Goal: Ask a question: Seek information or help from site administrators or community

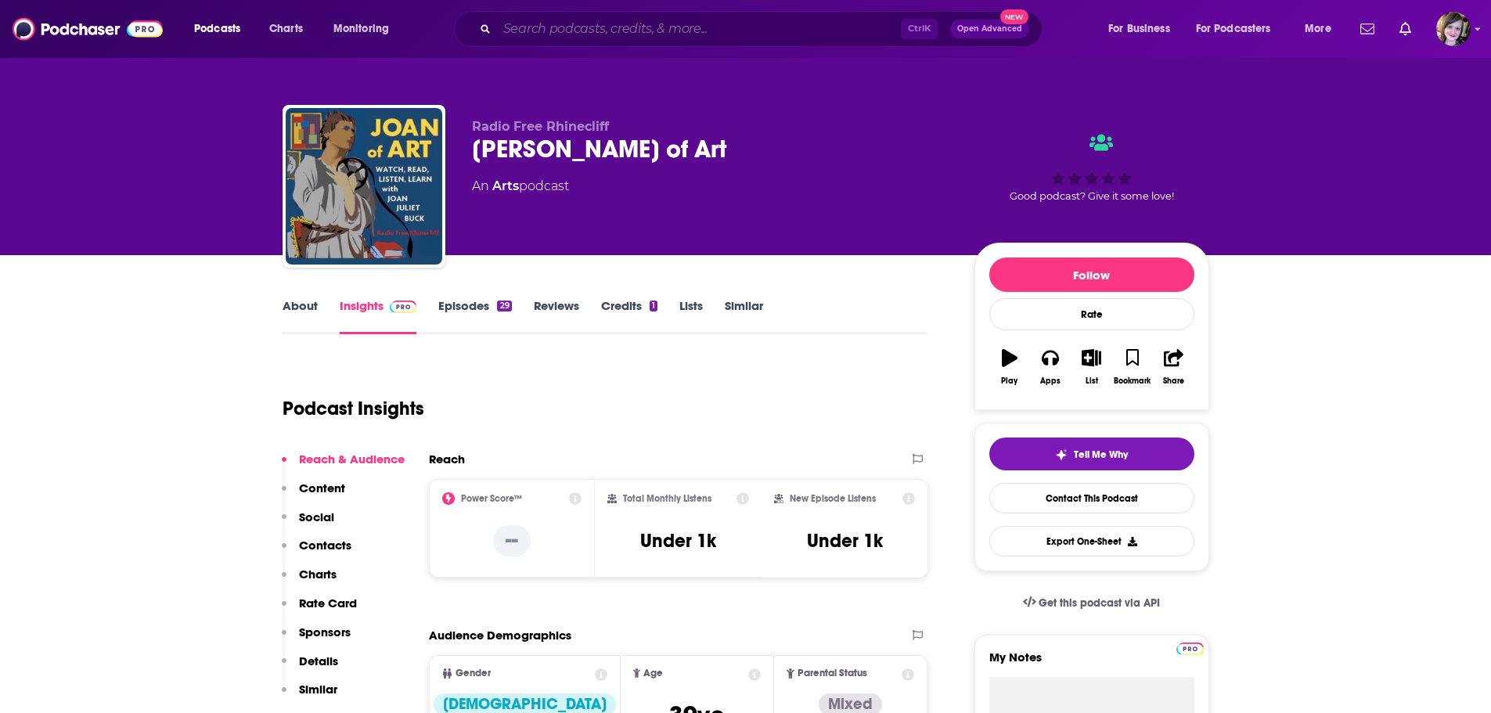
click at [554, 31] on input "Search podcasts, credits, & more..." at bounding box center [699, 28] width 404 height 25
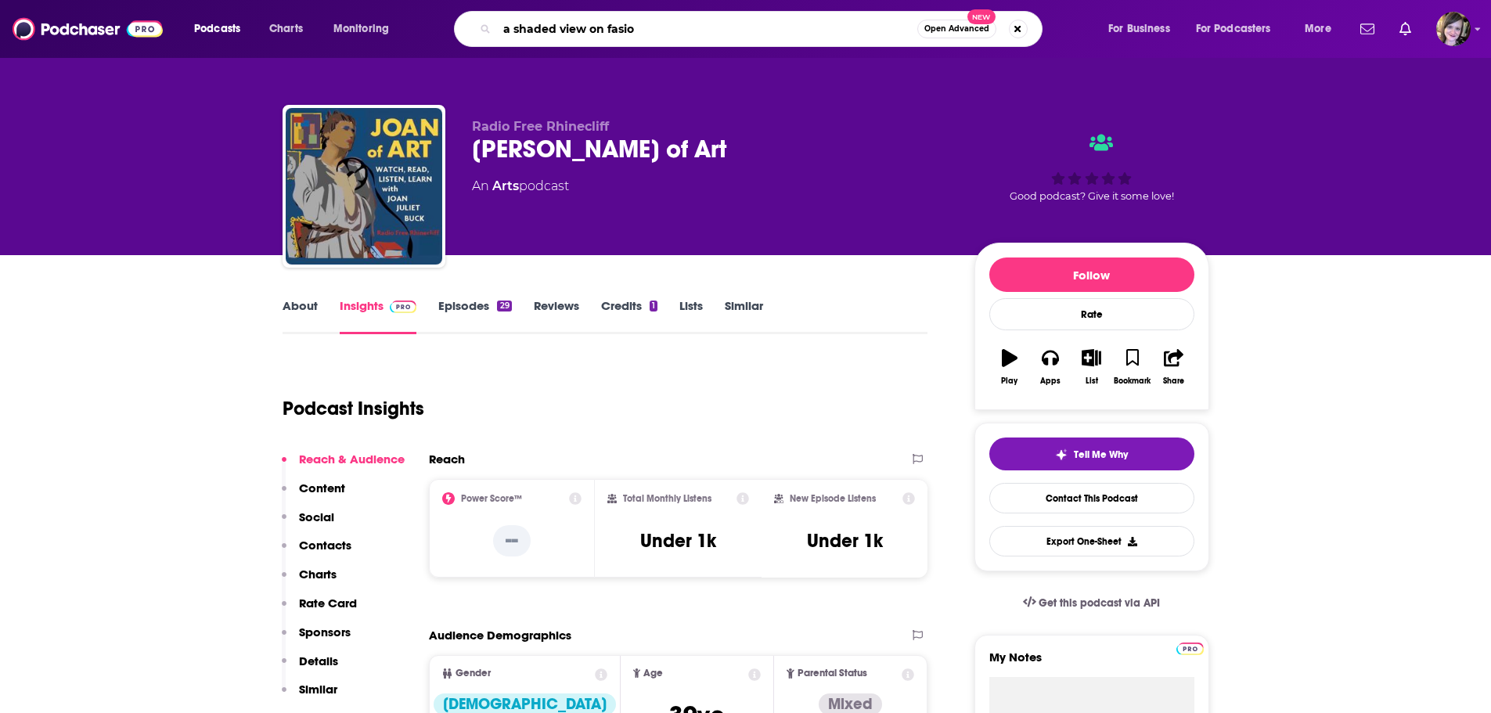
type input "a shaded view on fasion"
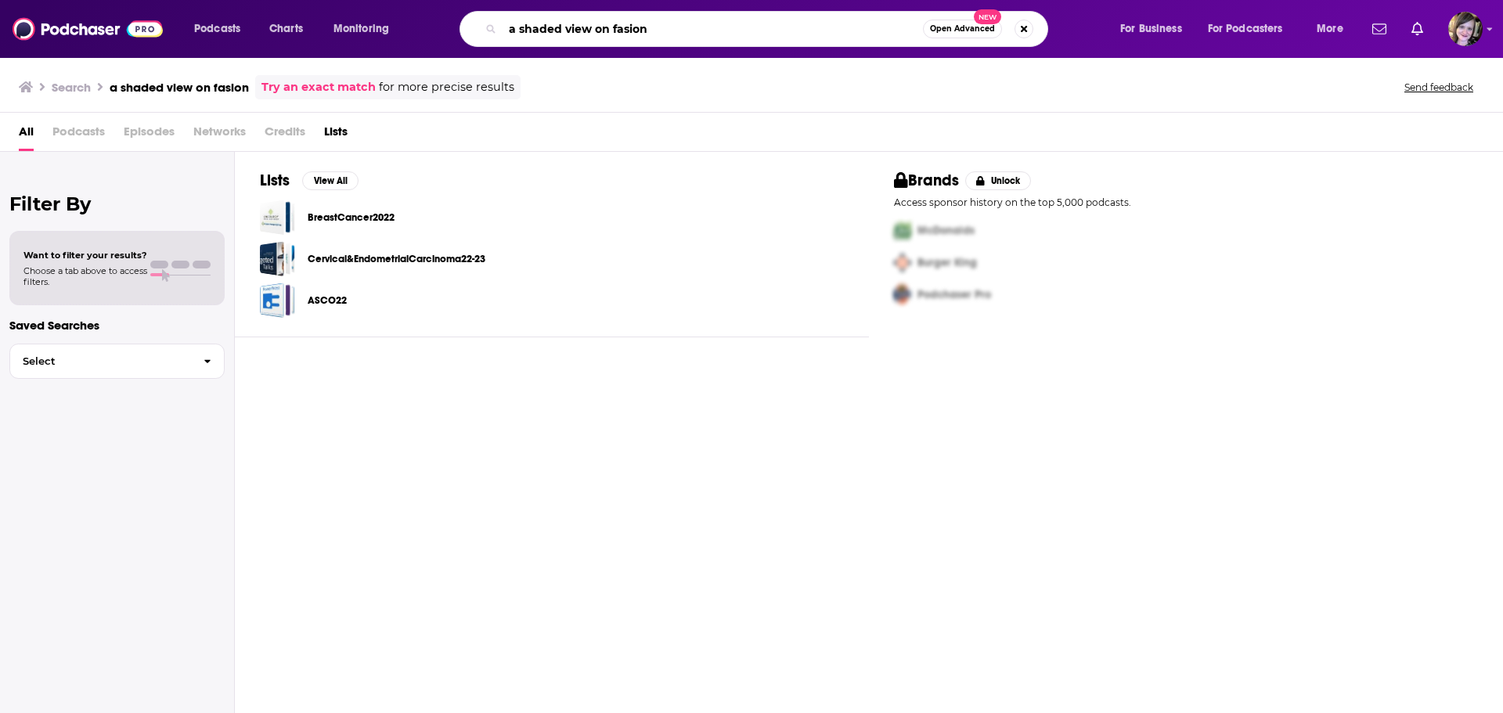
click at [628, 31] on input "a shaded view on fasion" at bounding box center [713, 28] width 420 height 25
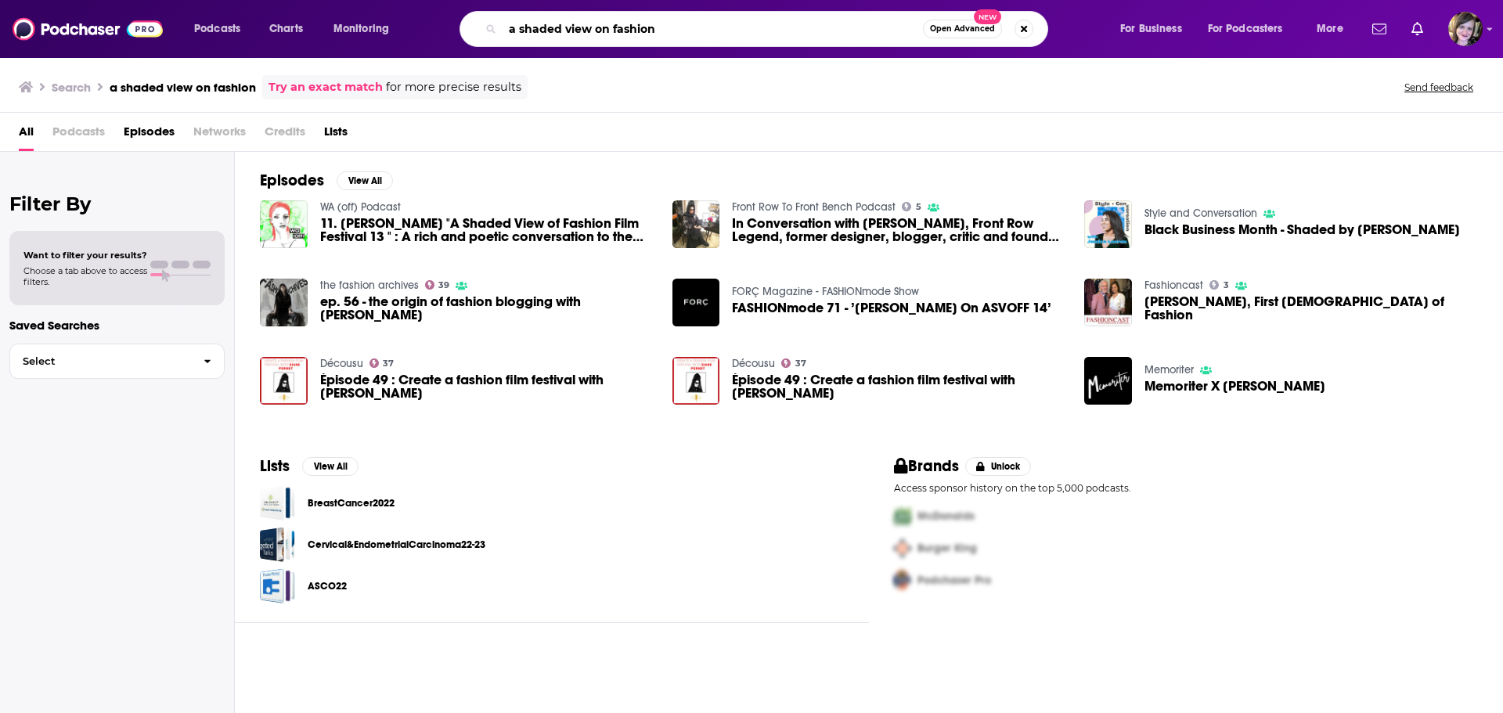
drag, startPoint x: 680, startPoint y: 27, endPoint x: 283, endPoint y: 1, distance: 397.8
click at [283, 1] on div "Podcasts Charts Monitoring a shaded view on fashion Open Advanced New For Busin…" at bounding box center [751, 29] width 1503 height 58
type input "the lydian spin"
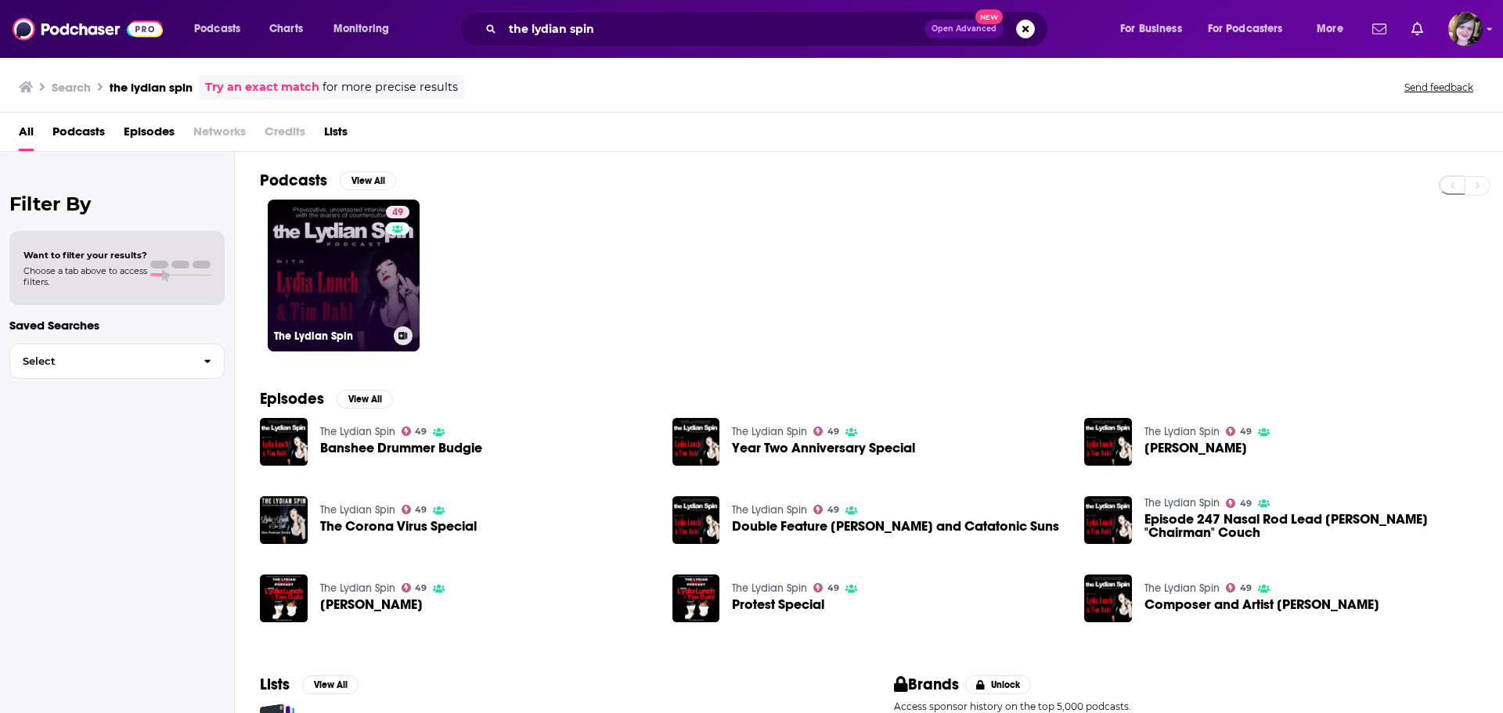
click at [327, 274] on link "49 The Lydian Spin" at bounding box center [344, 276] width 152 height 152
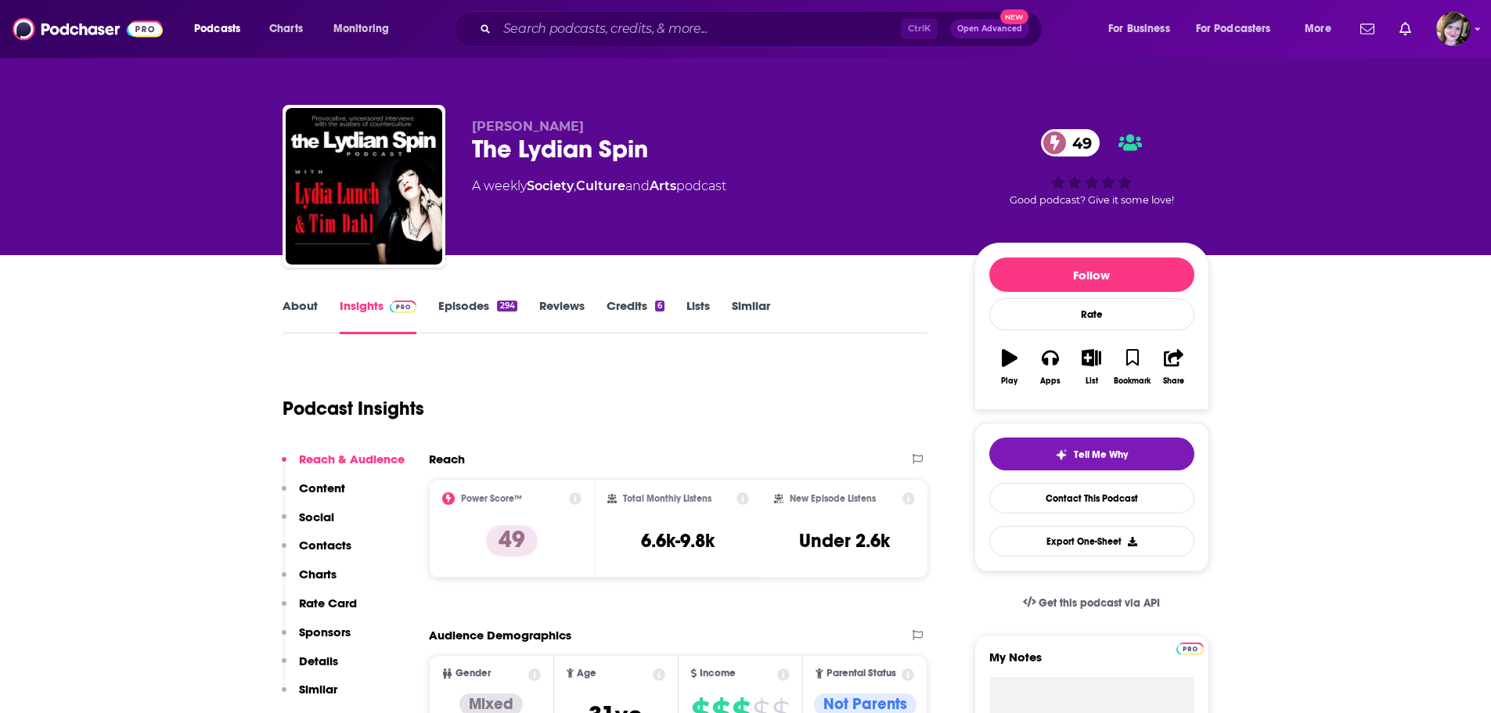
click at [301, 307] on link "About" at bounding box center [300, 316] width 35 height 36
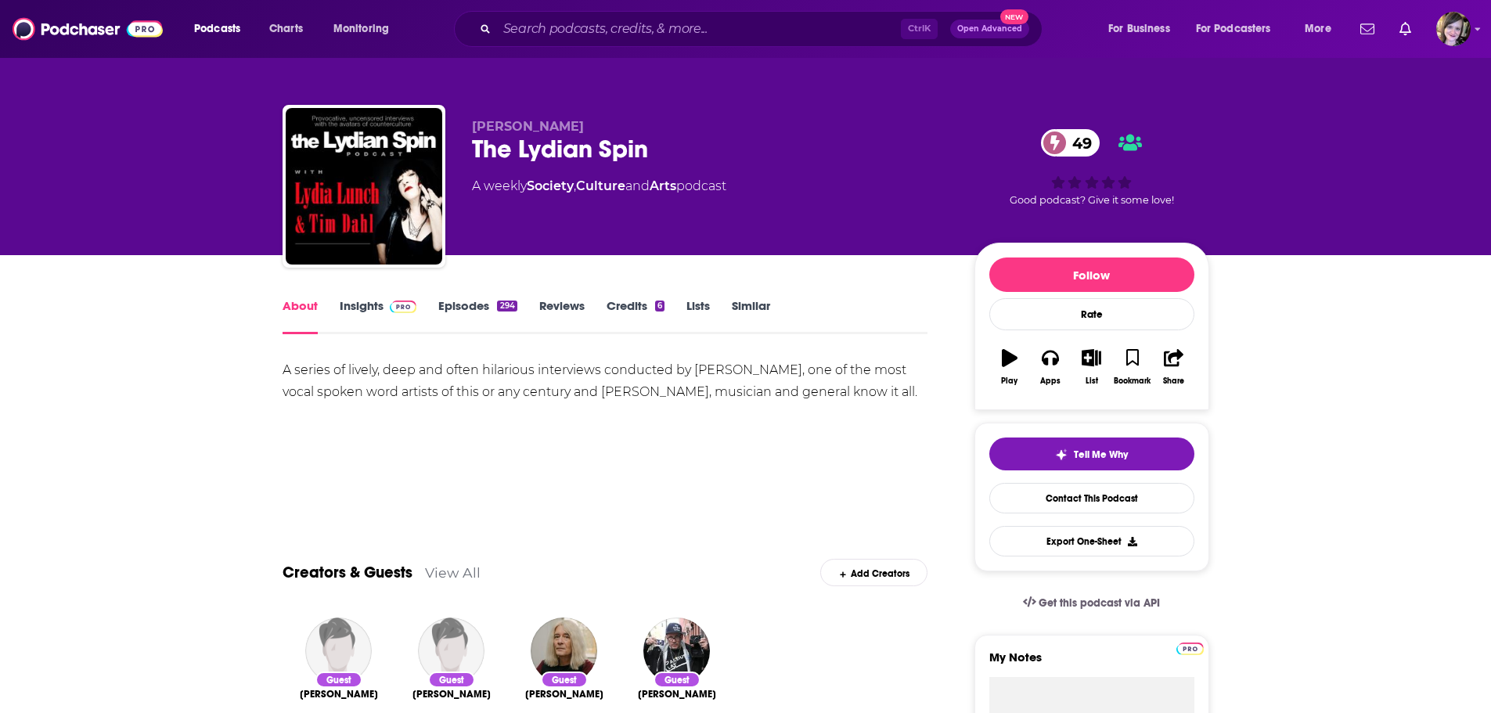
click at [348, 303] on link "Insights" at bounding box center [378, 316] width 77 height 36
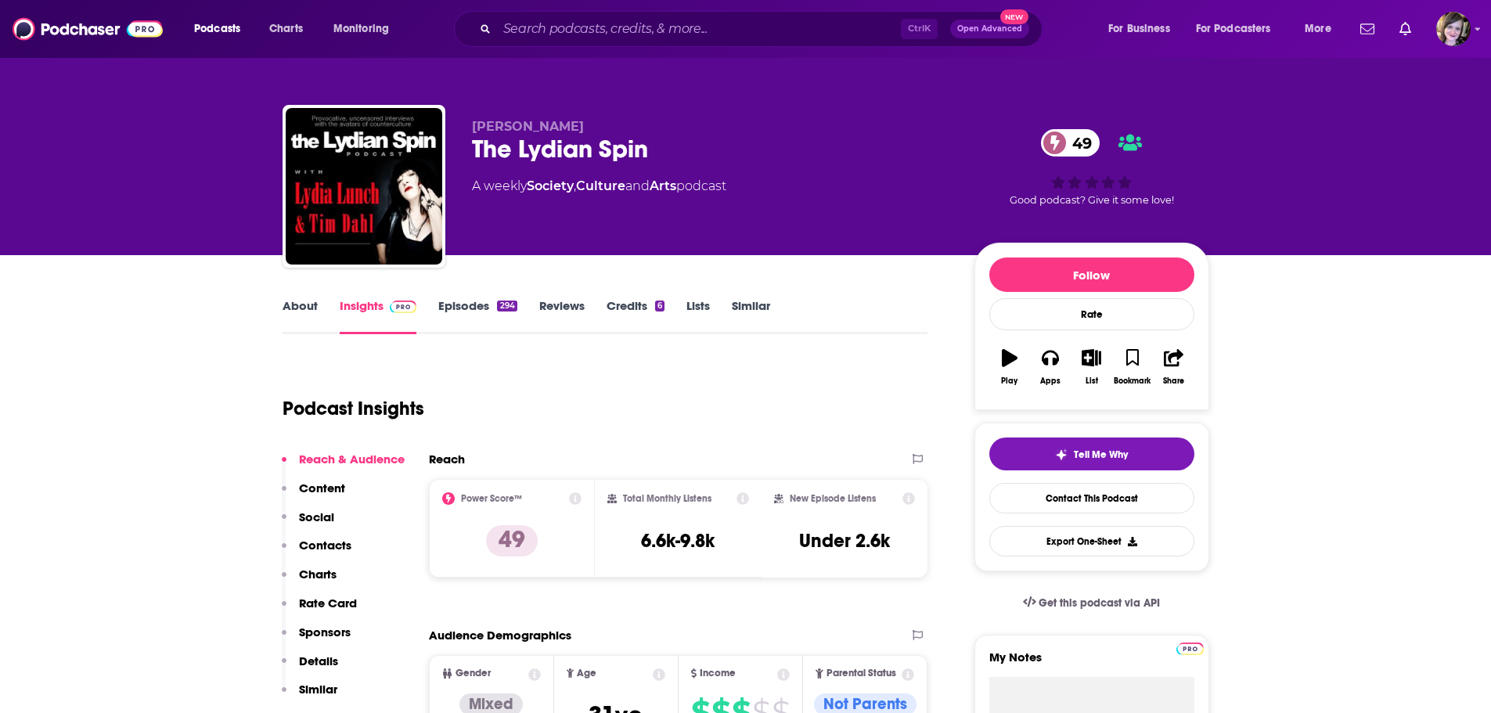
click at [290, 315] on link "About" at bounding box center [300, 316] width 35 height 36
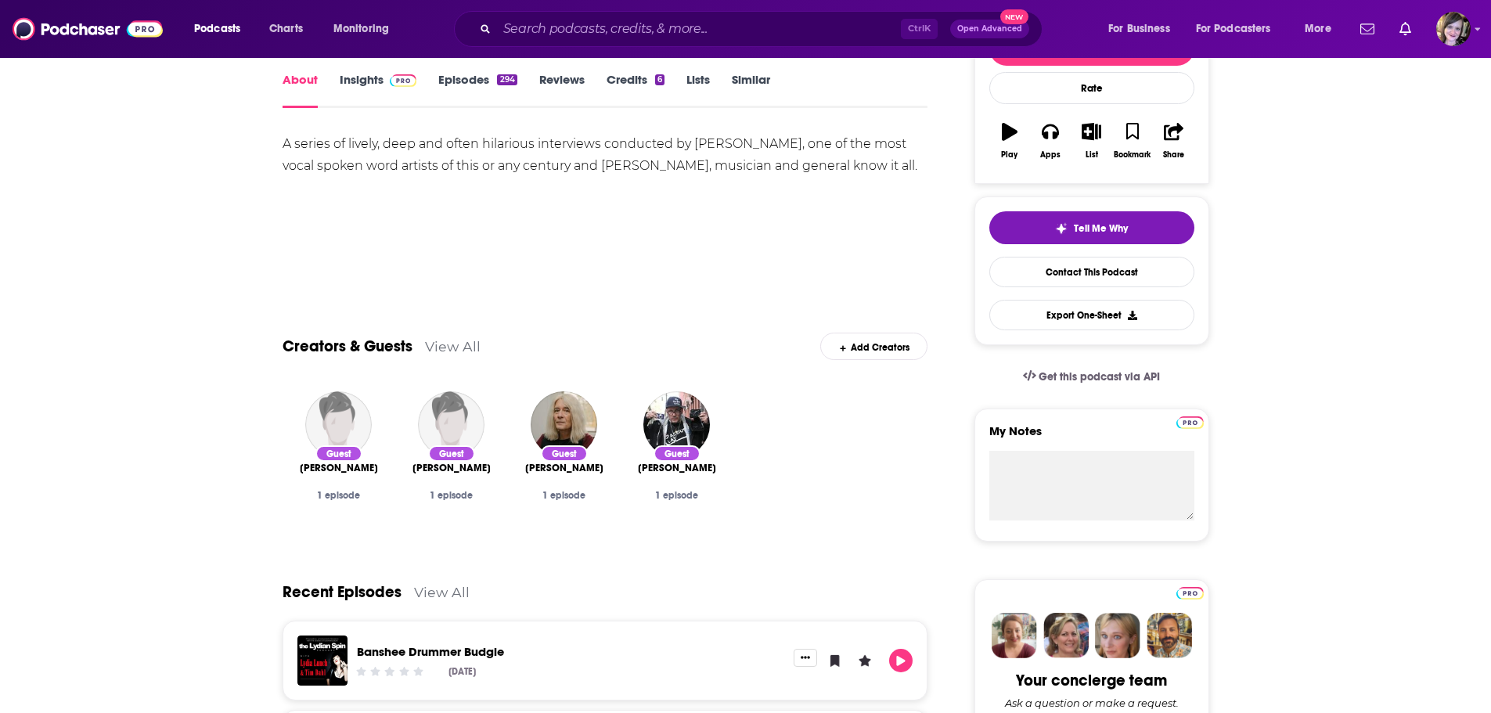
scroll to position [235, 0]
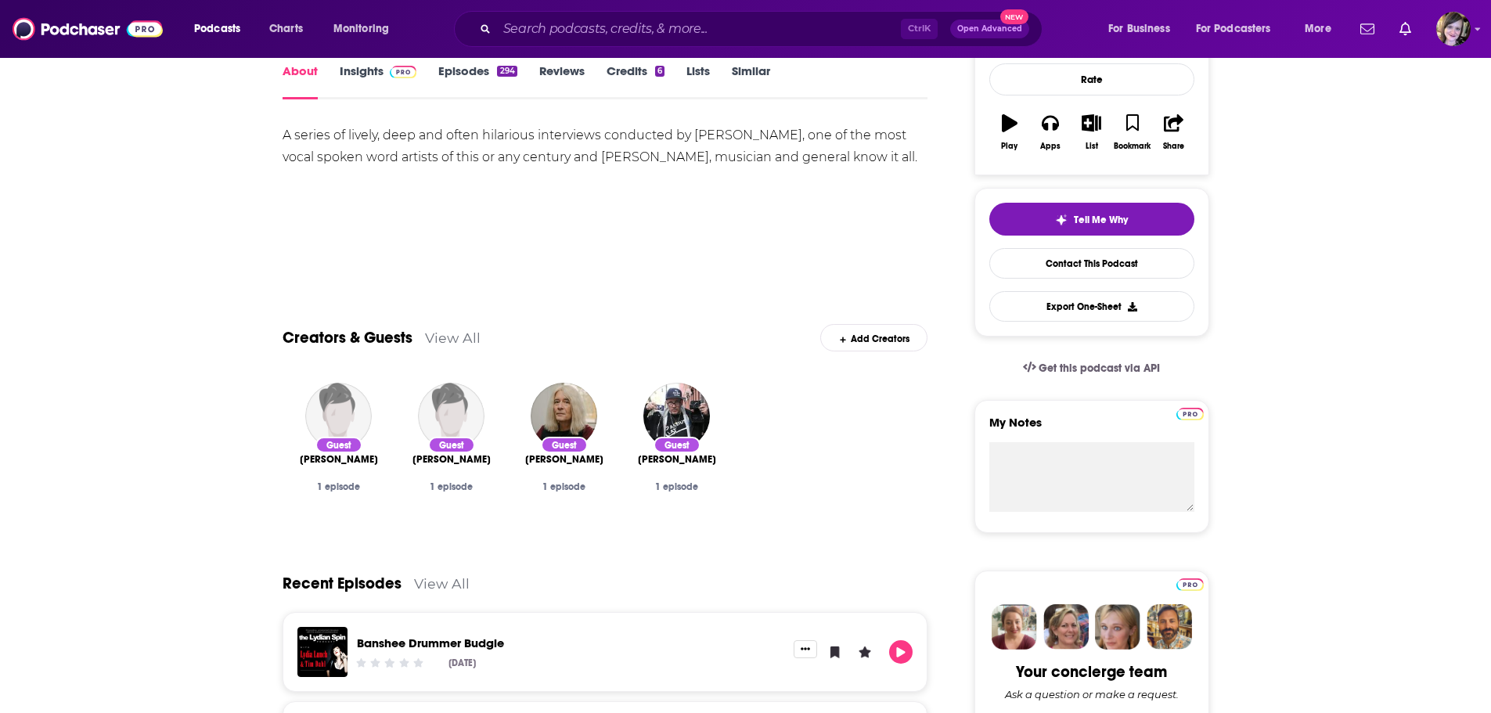
click at [363, 74] on link "Insights" at bounding box center [378, 81] width 77 height 36
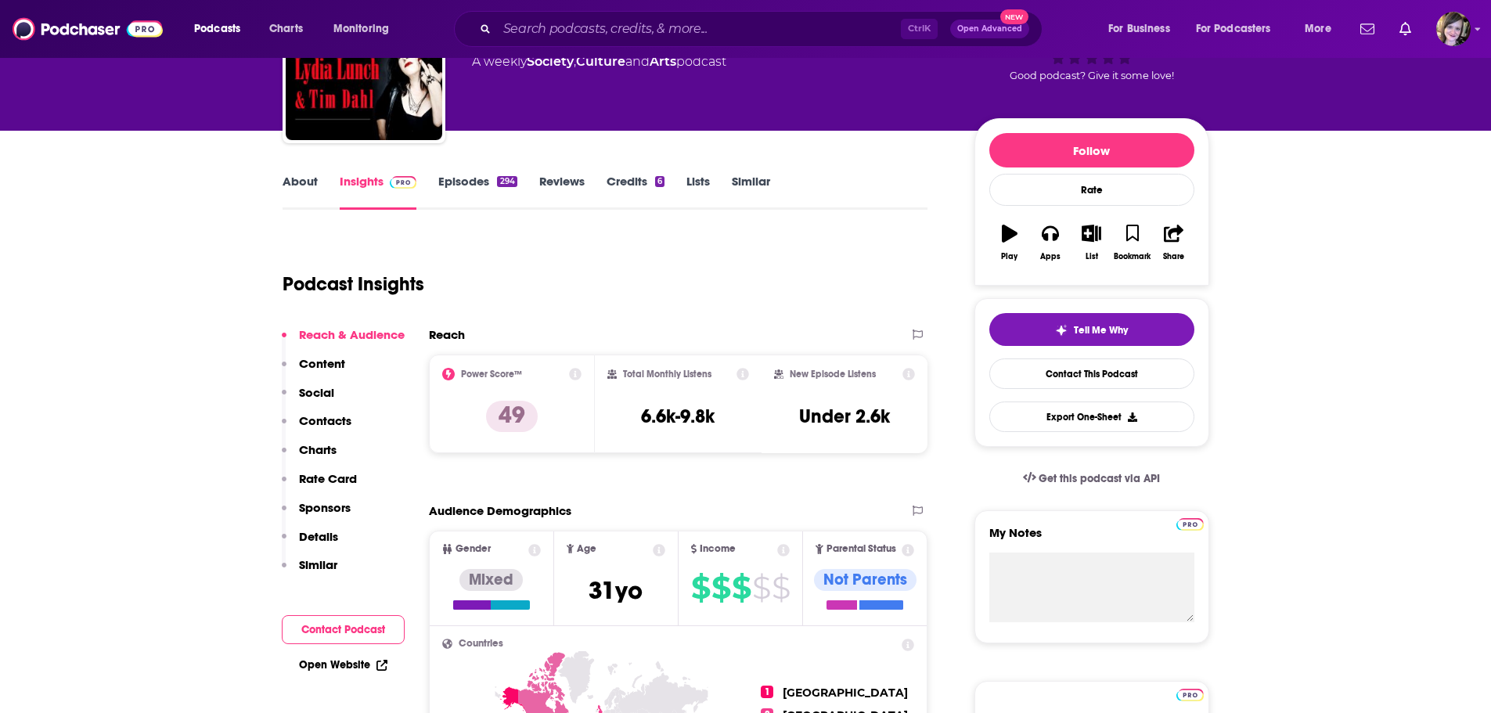
scroll to position [391, 0]
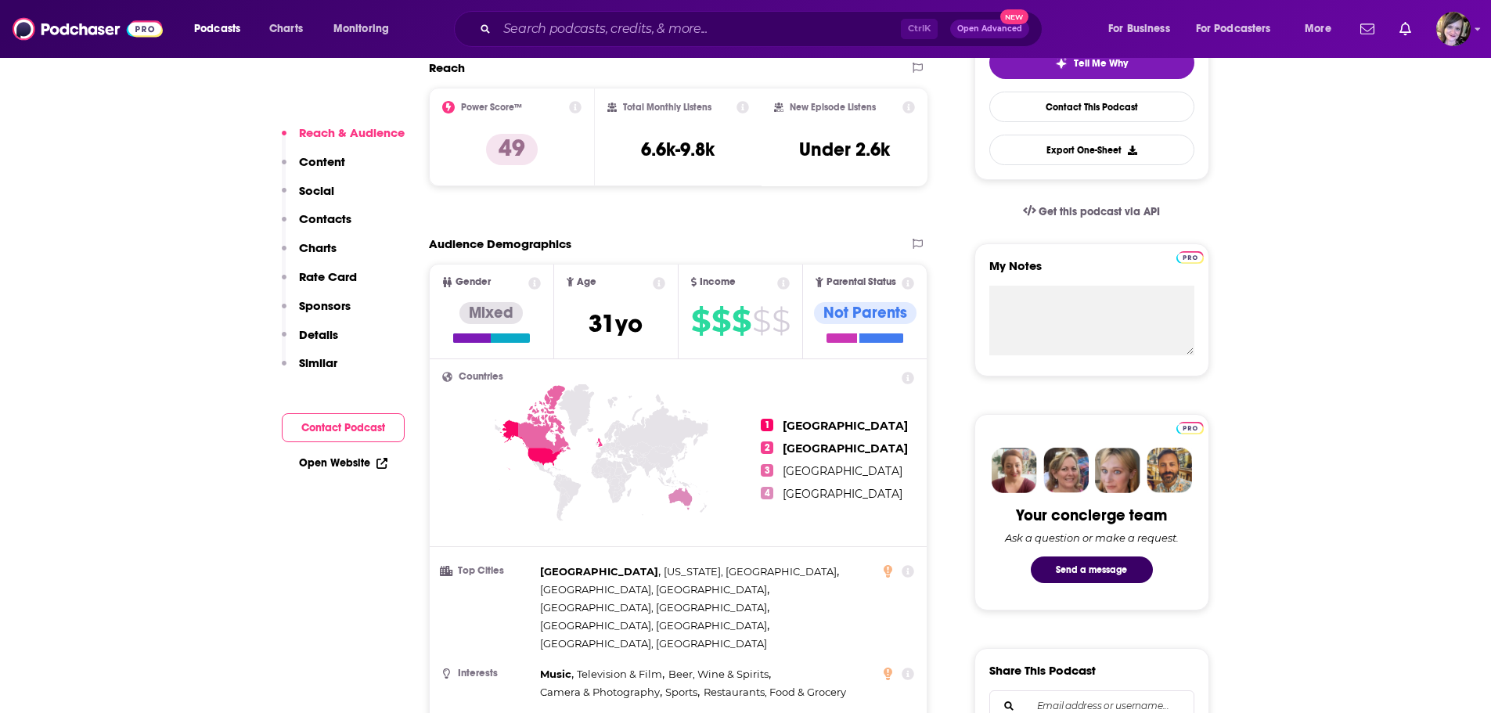
click at [331, 466] on link "Open Website" at bounding box center [343, 462] width 88 height 13
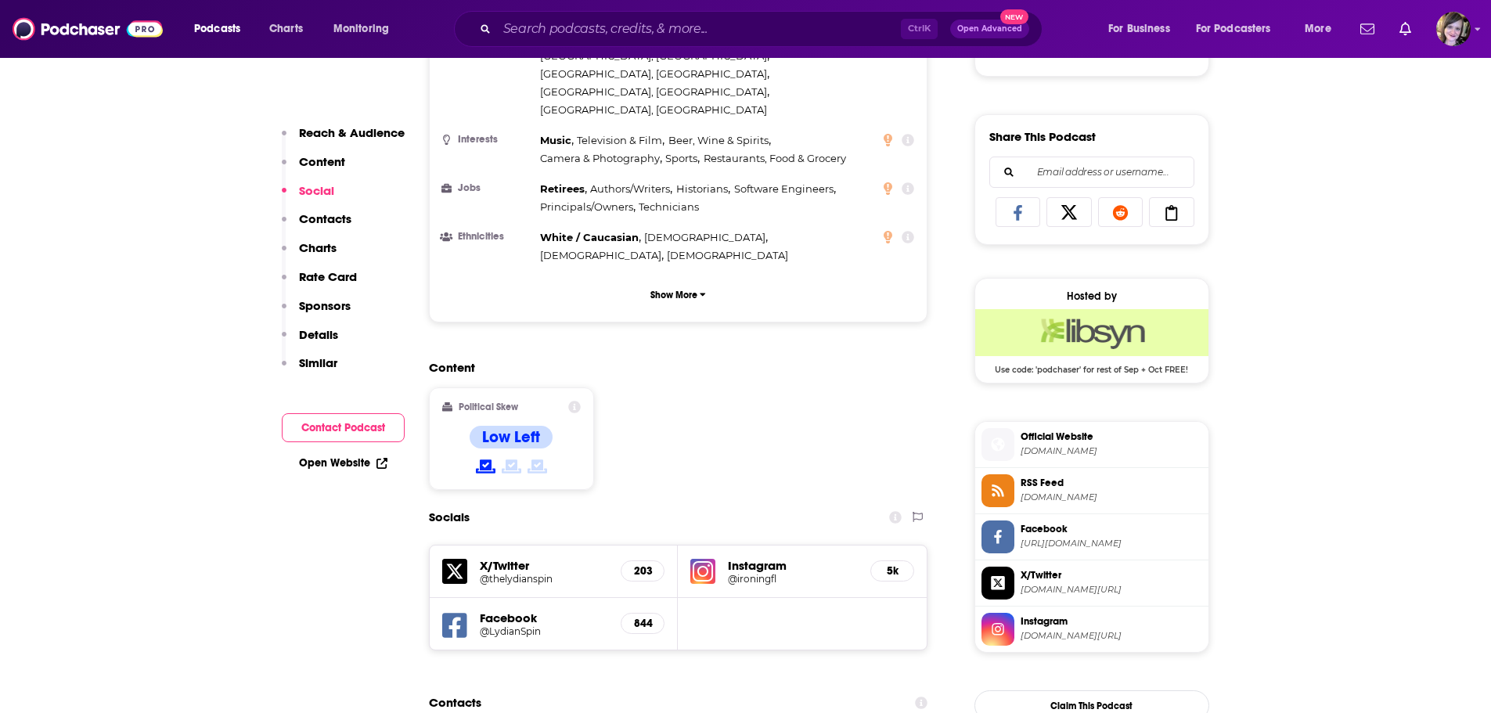
scroll to position [1096, 0]
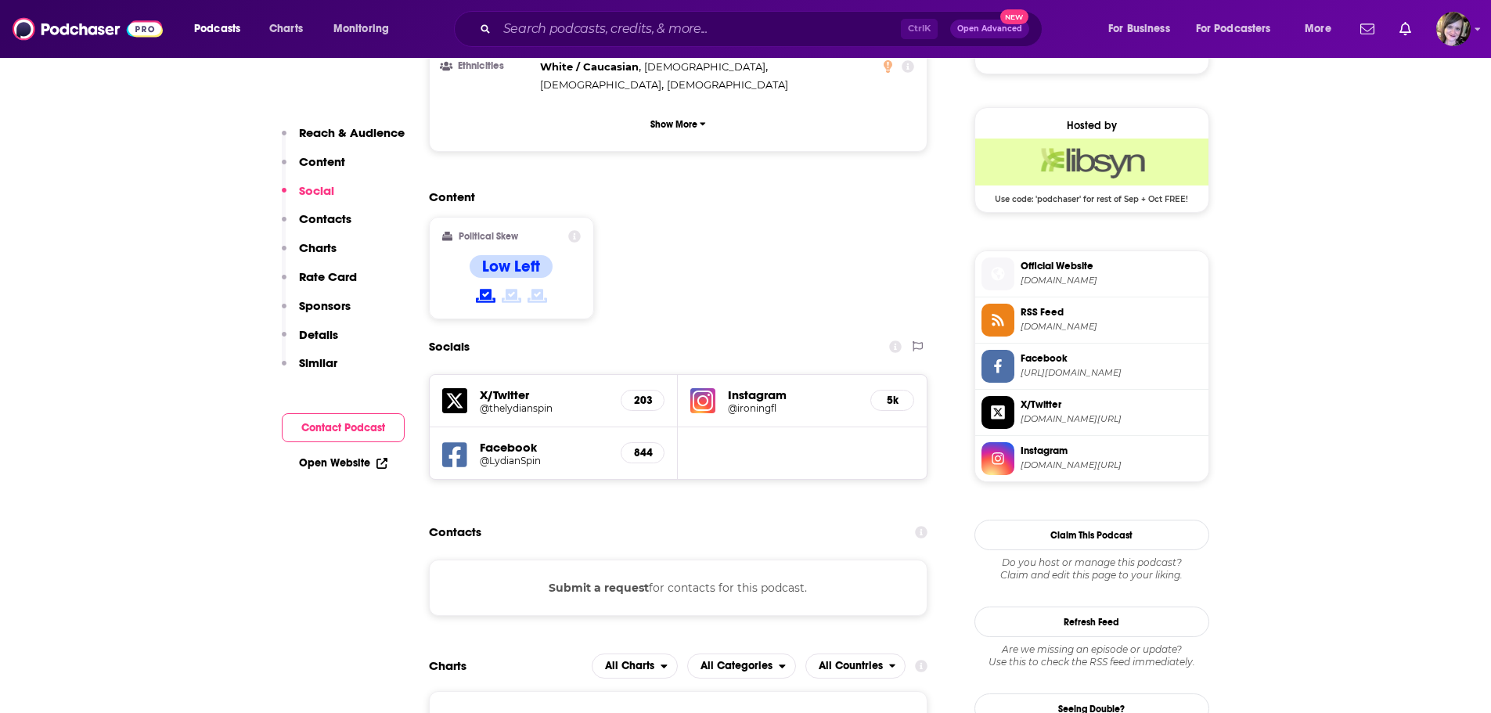
click at [631, 579] on button "Submit a request" at bounding box center [599, 587] width 100 height 17
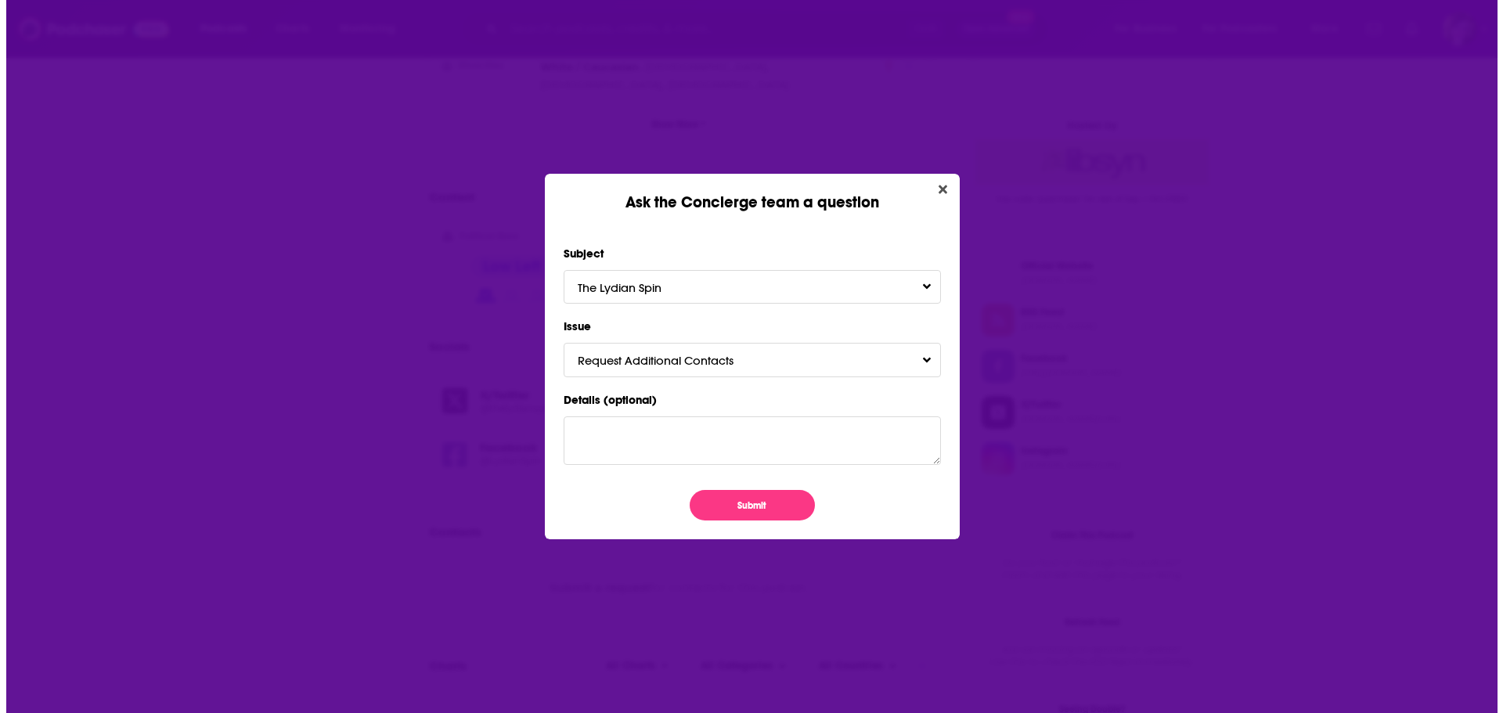
scroll to position [0, 0]
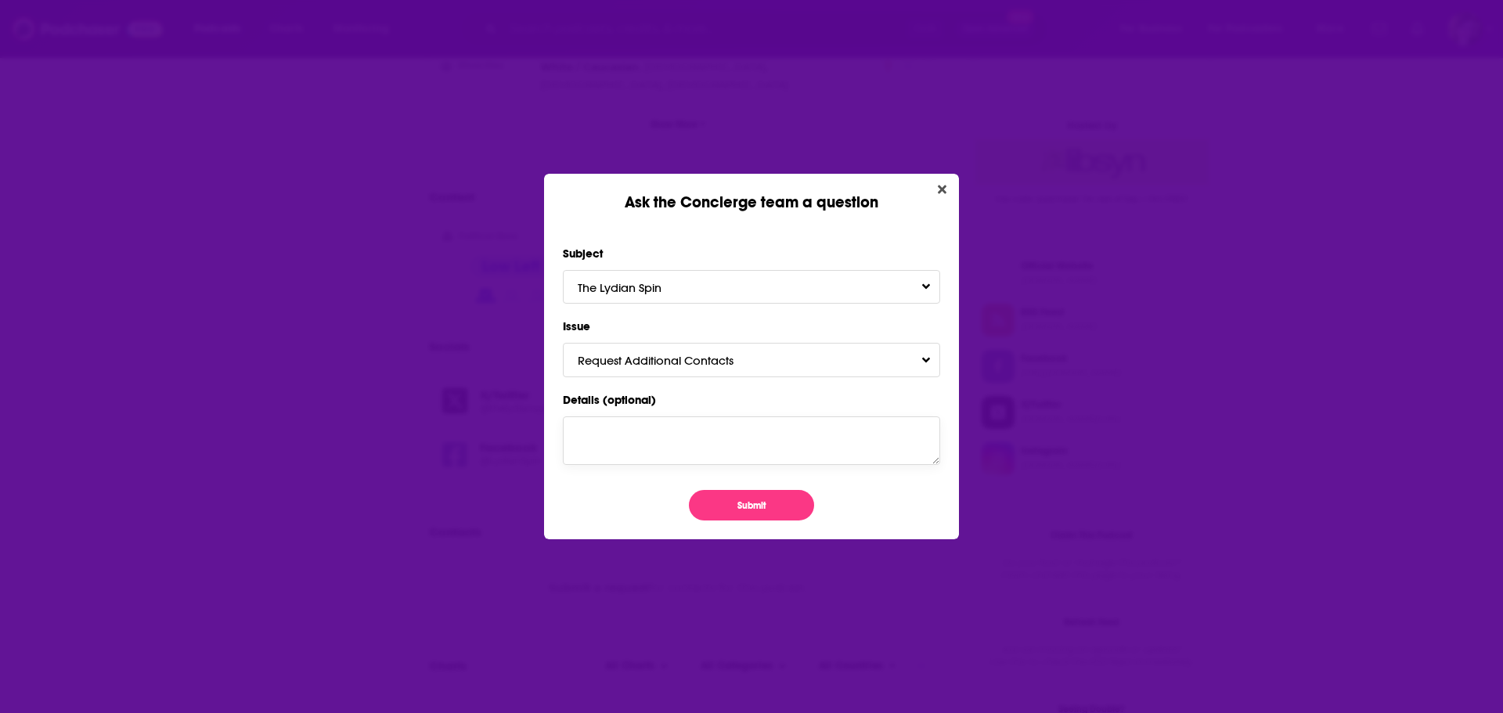
click at [594, 432] on textarea "Details (optional)" at bounding box center [751, 440] width 377 height 49
click at [664, 349] on button "Request Additional Contacts" at bounding box center [751, 360] width 377 height 34
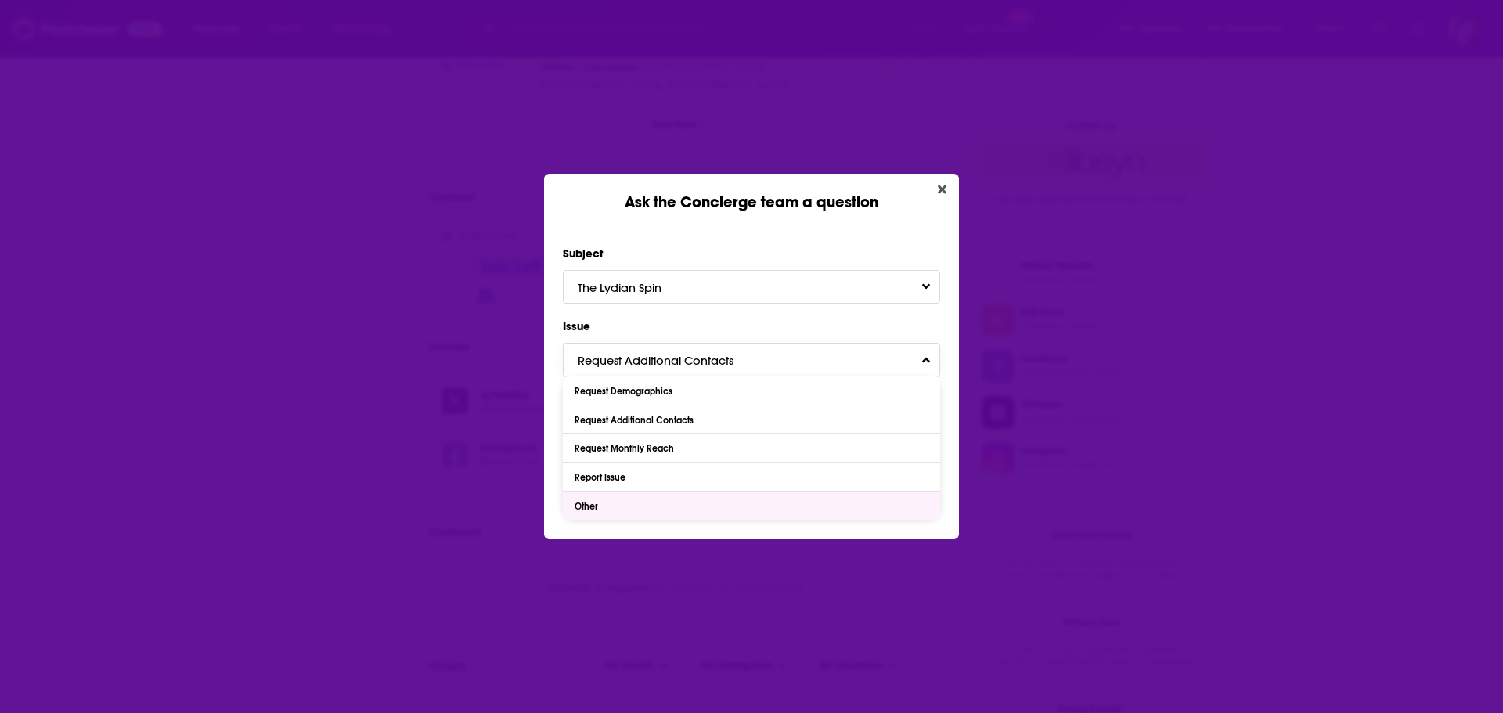
click at [594, 503] on div "Other" at bounding box center [588, 506] width 27 height 11
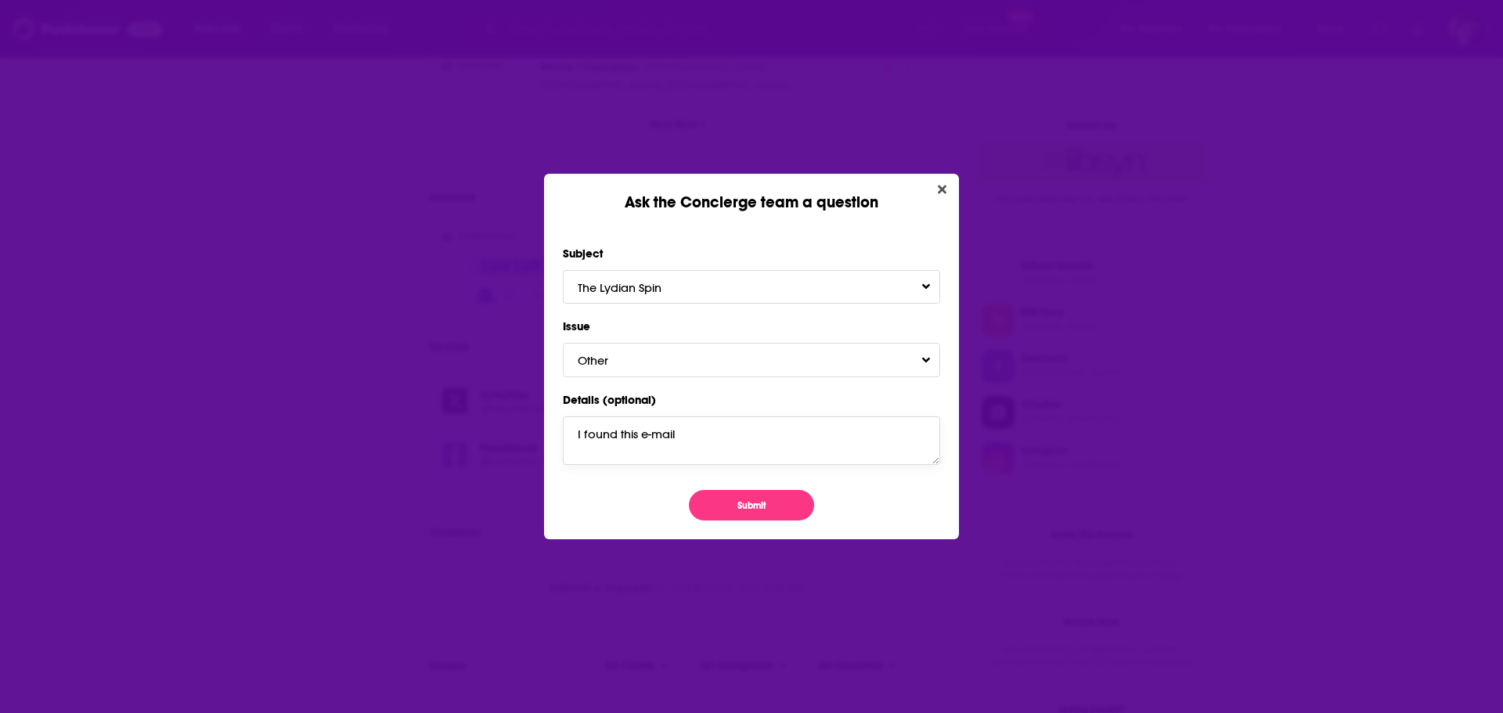
click at [692, 440] on textarea "I found this e-mail" at bounding box center [751, 440] width 377 height 49
paste textarea "[EMAIL_ADDRESS][DOMAIN_NAME]"
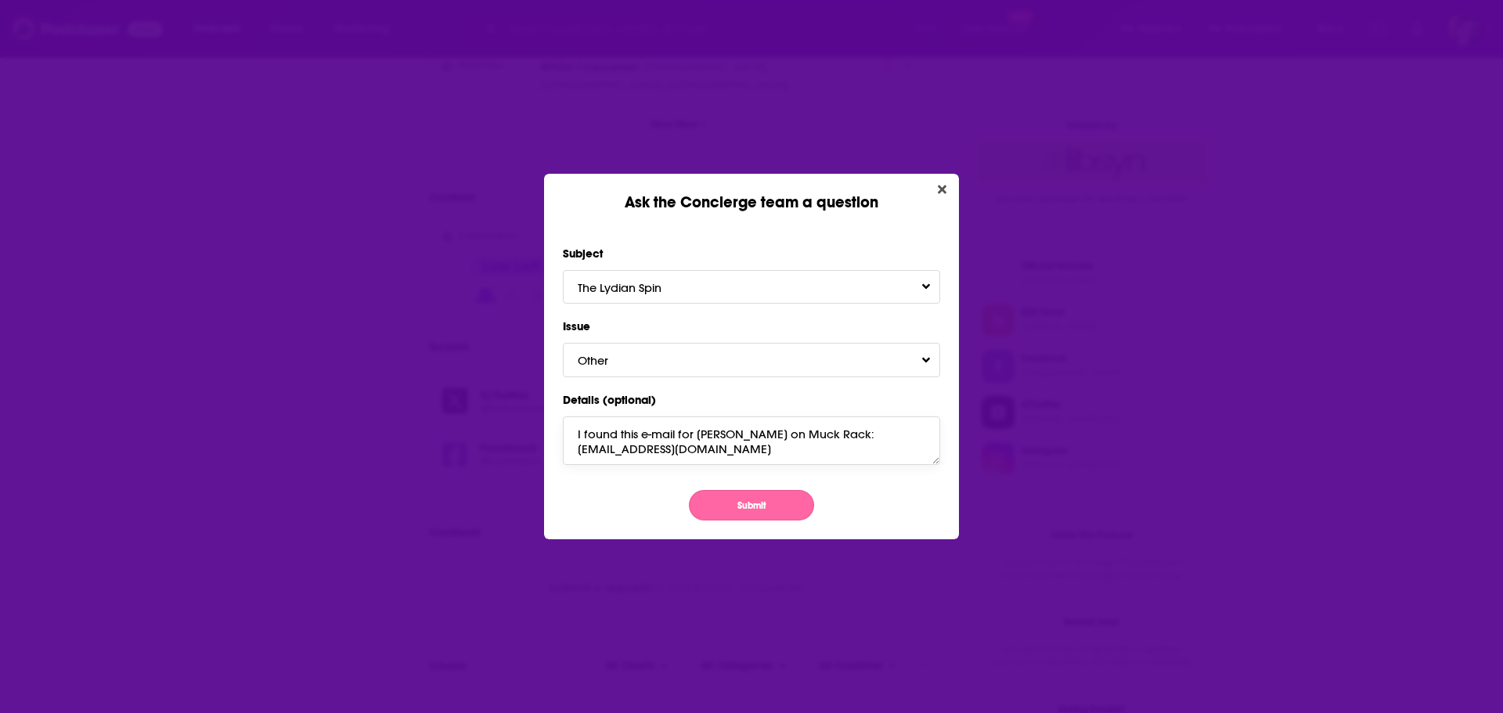
type textarea "I found this e-mail for [PERSON_NAME] on Muck Rack: [EMAIL_ADDRESS][DOMAIN_NAME]"
click at [731, 500] on button "Submit" at bounding box center [751, 505] width 125 height 31
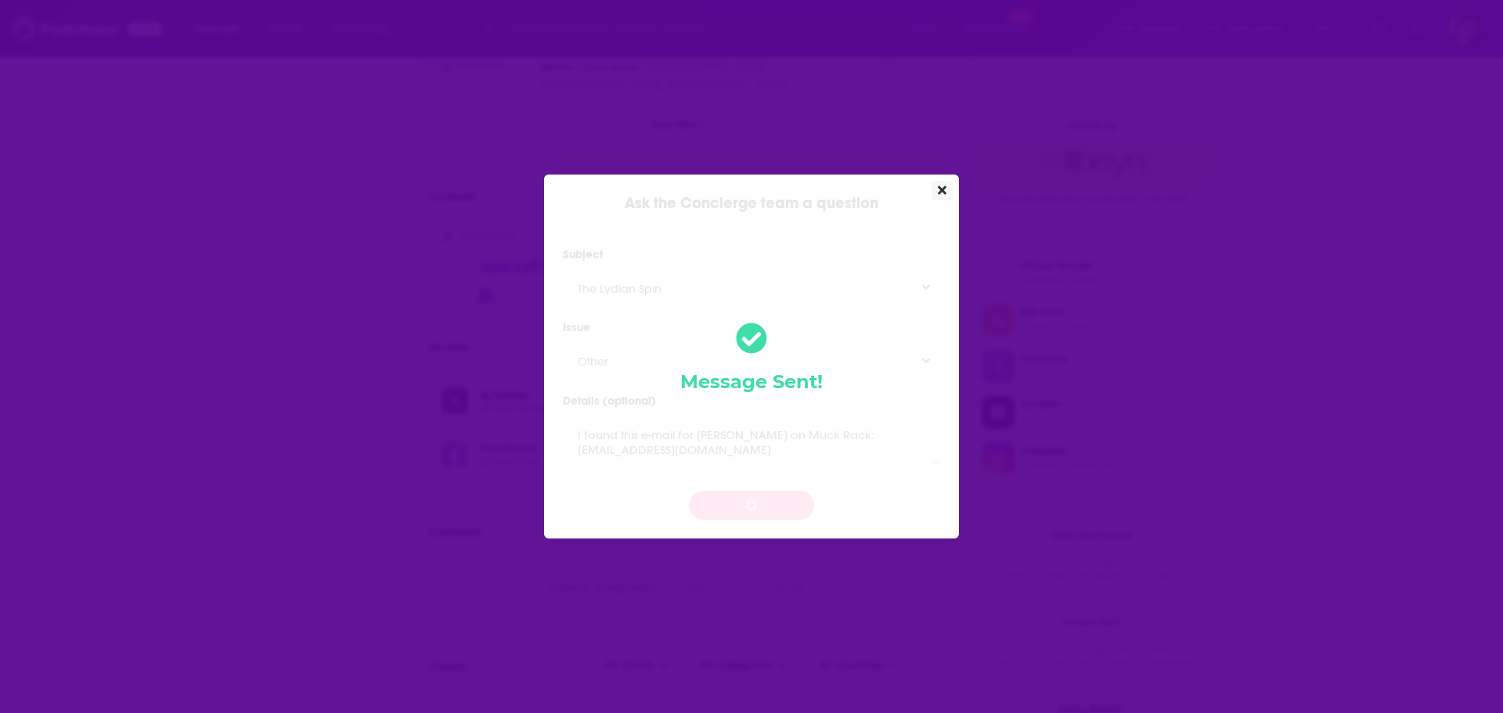
click at [946, 193] on icon "Close" at bounding box center [942, 190] width 9 height 9
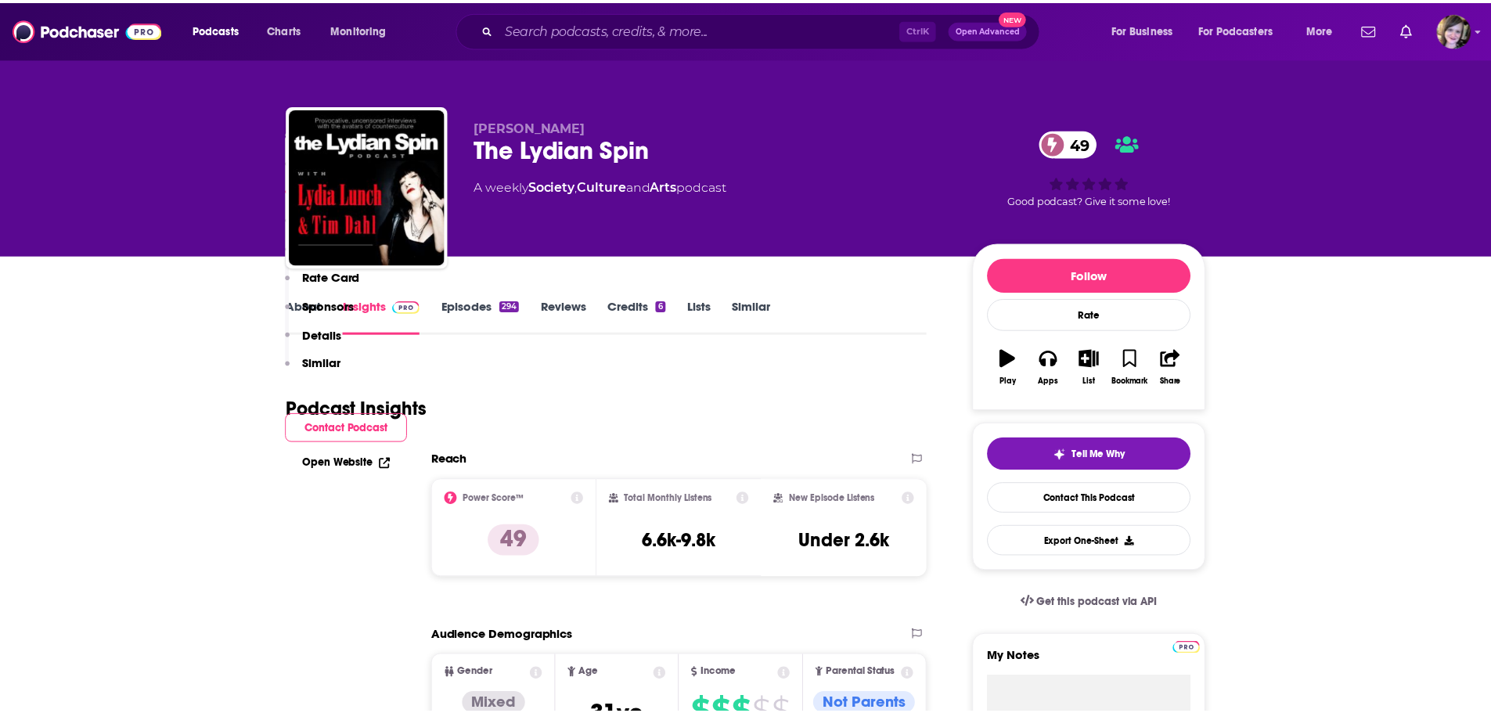
scroll to position [1096, 0]
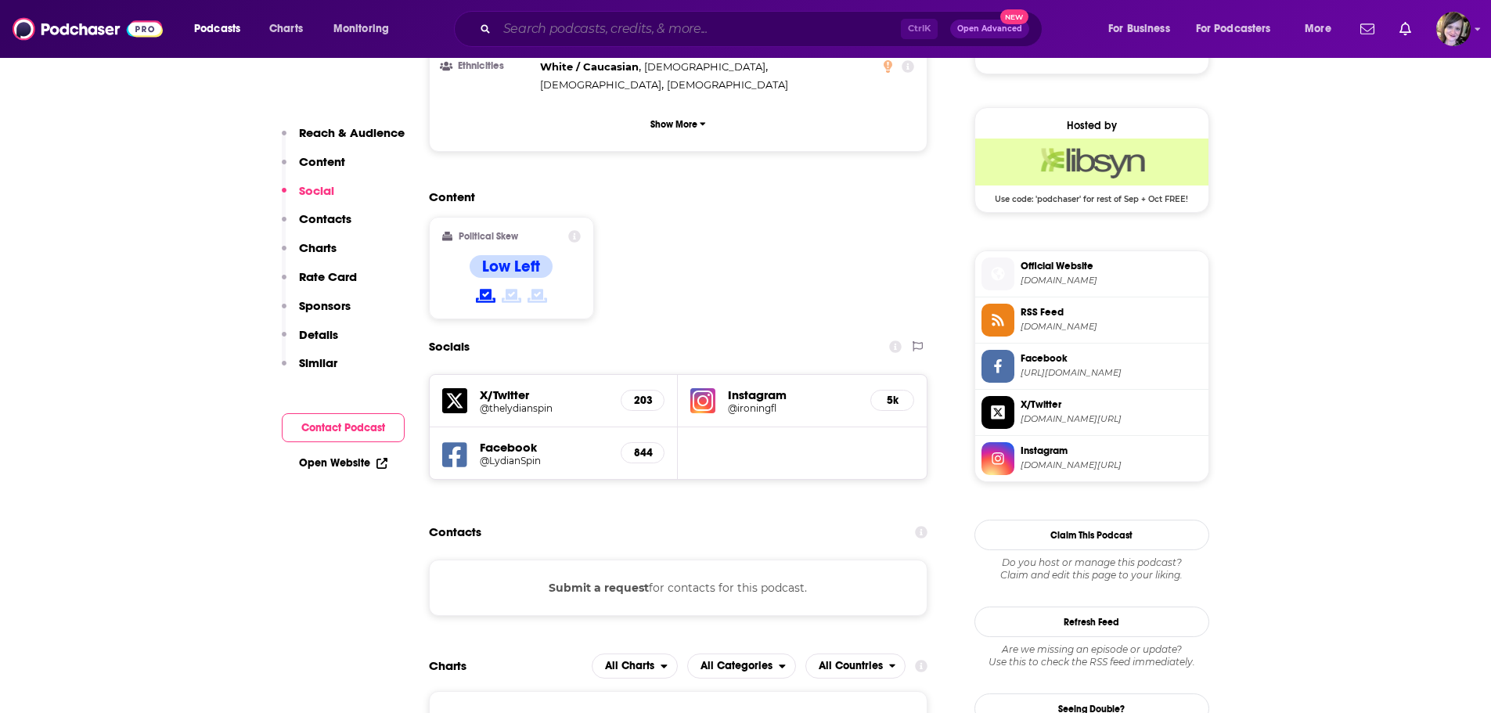
click at [589, 36] on input "Search podcasts, credits, & more..." at bounding box center [699, 28] width 404 height 25
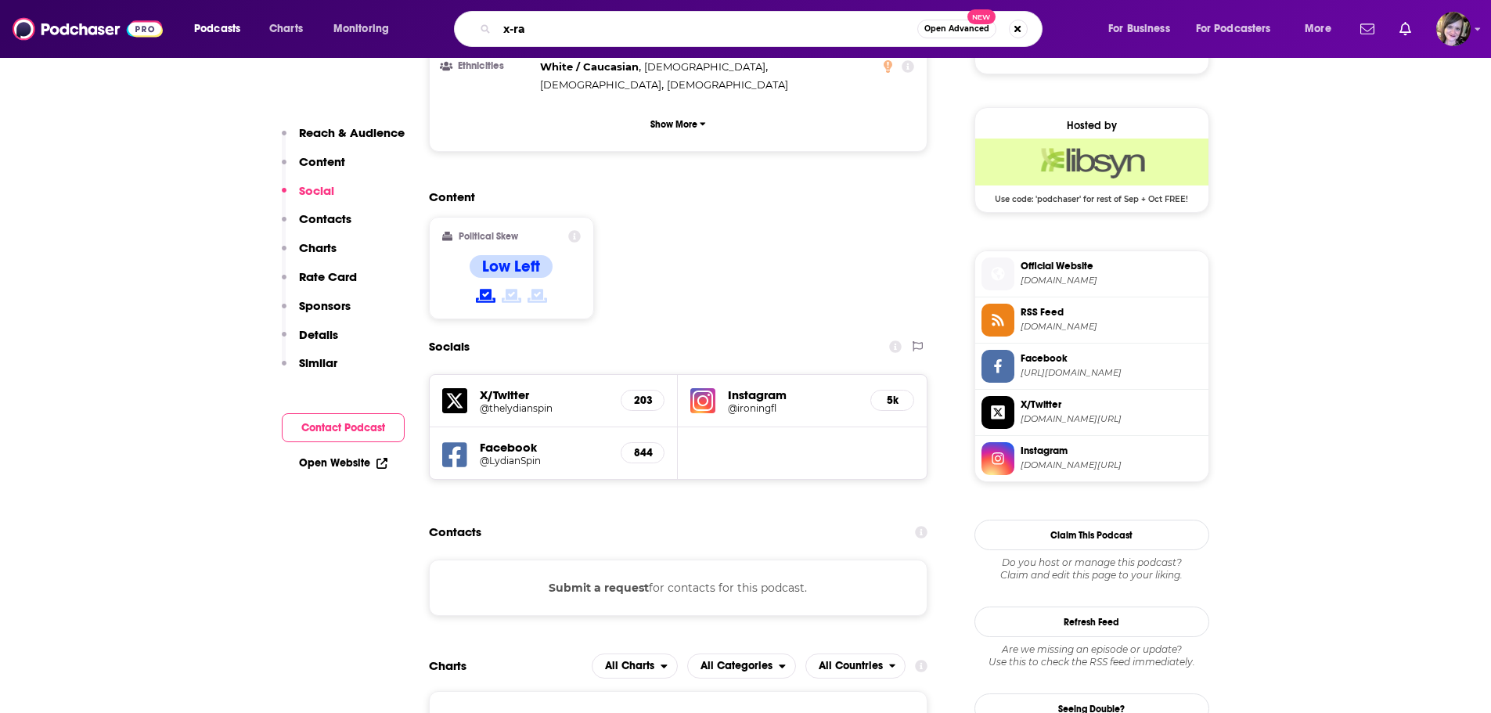
type input "x-rae"
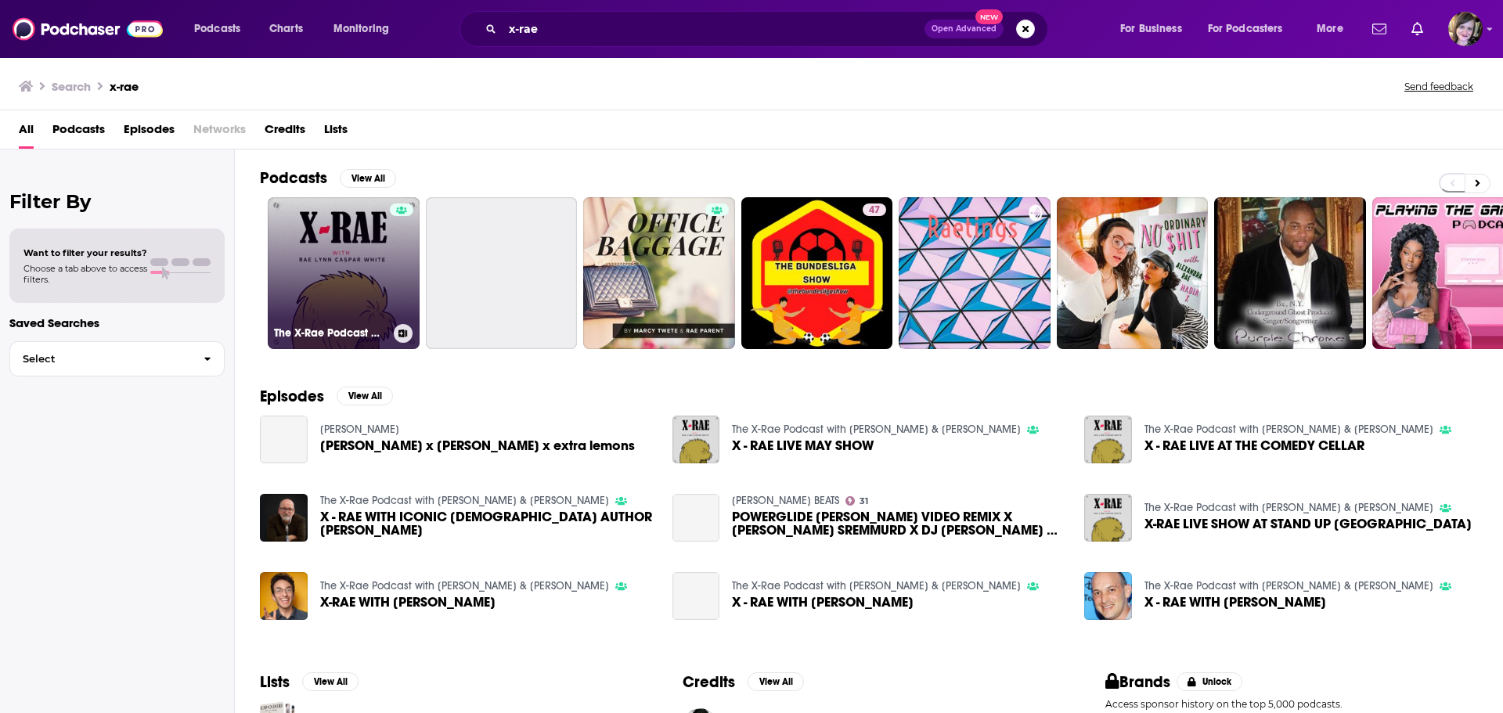
click at [350, 272] on link "The X-Rae Podcast with [PERSON_NAME] & [PERSON_NAME]" at bounding box center [344, 273] width 152 height 152
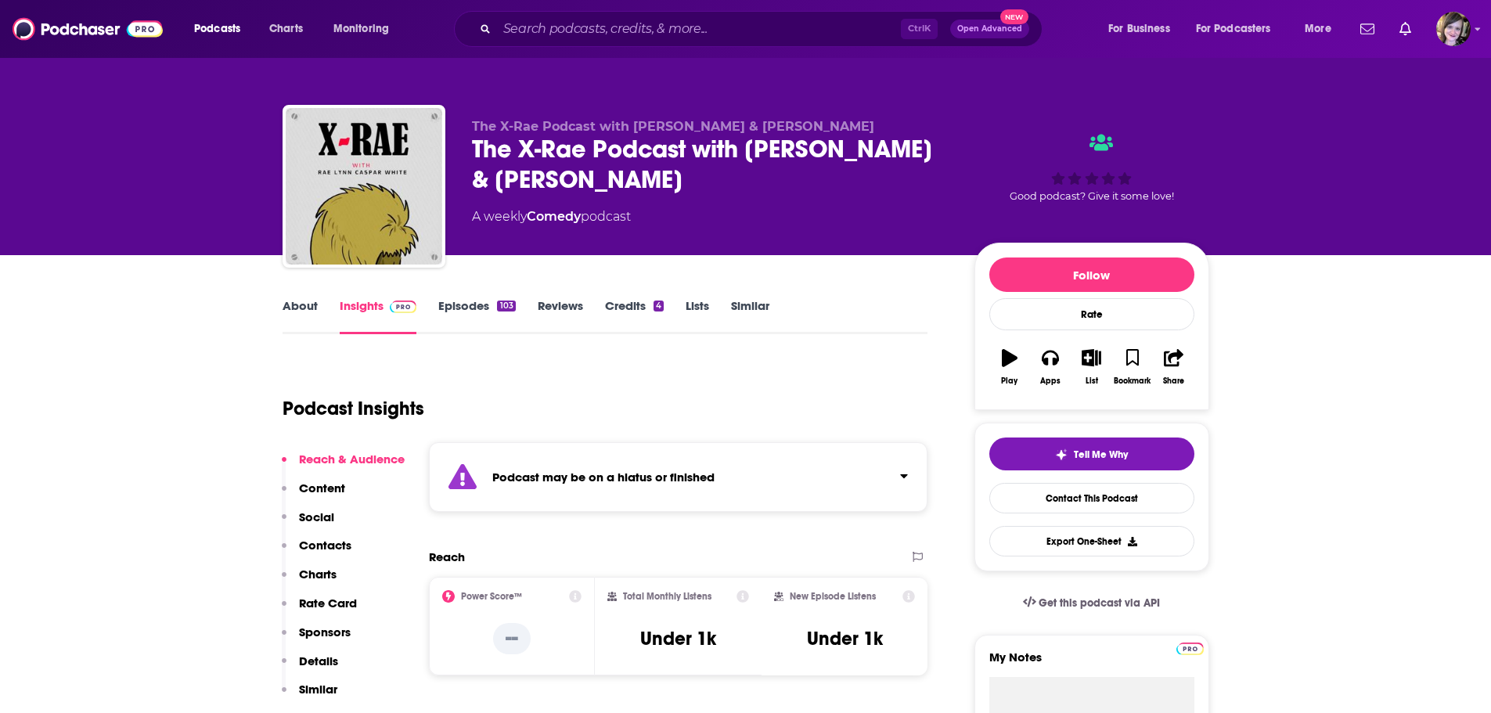
click at [287, 302] on link "About" at bounding box center [300, 316] width 35 height 36
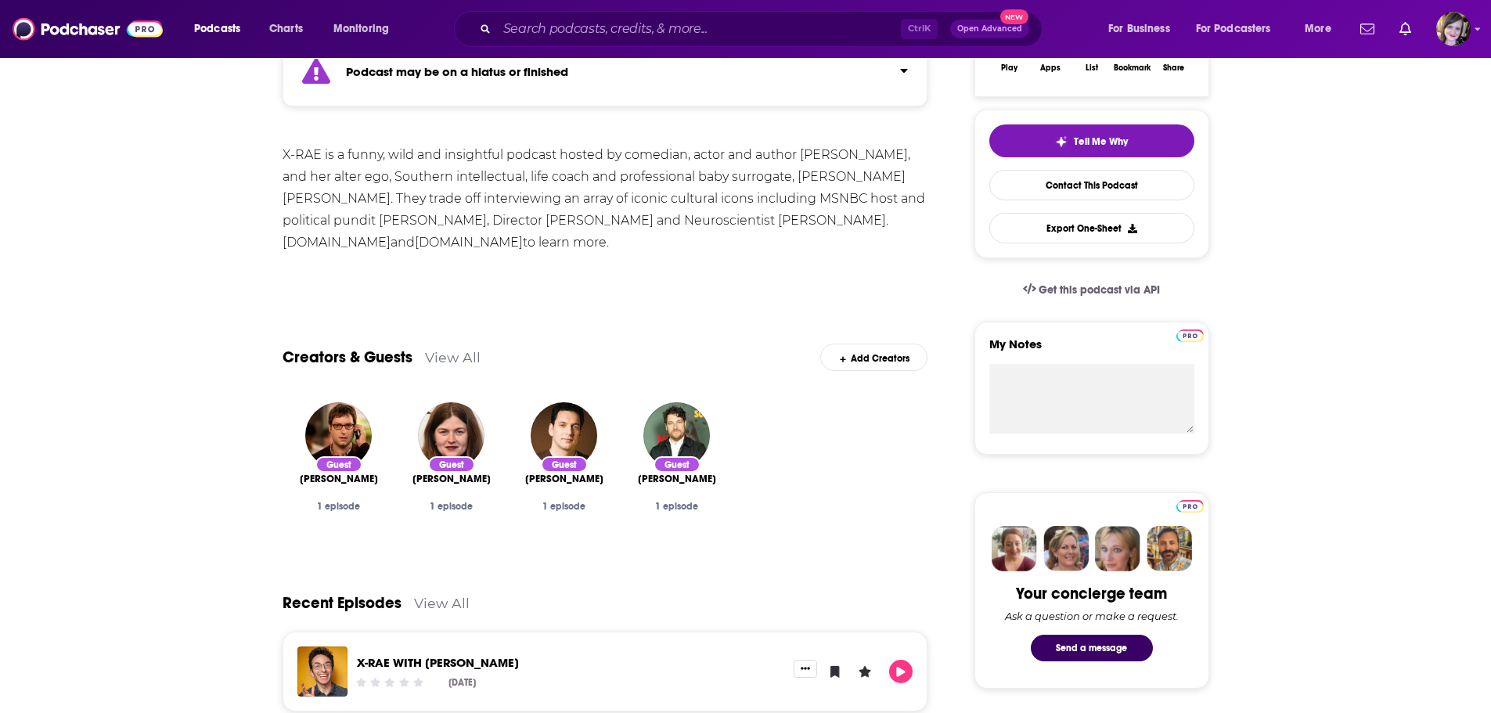
scroll to position [626, 0]
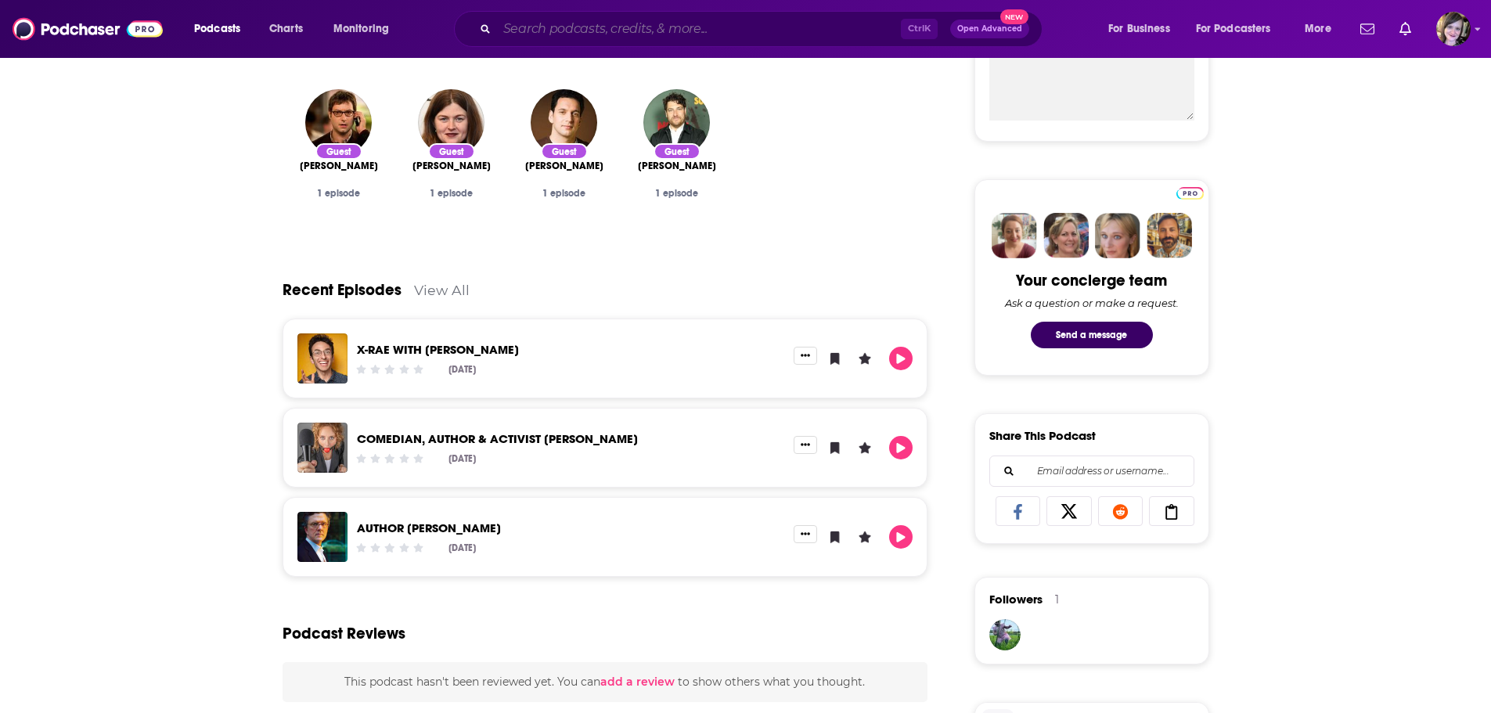
click at [637, 27] on input "Search podcasts, credits, & more..." at bounding box center [699, 28] width 404 height 25
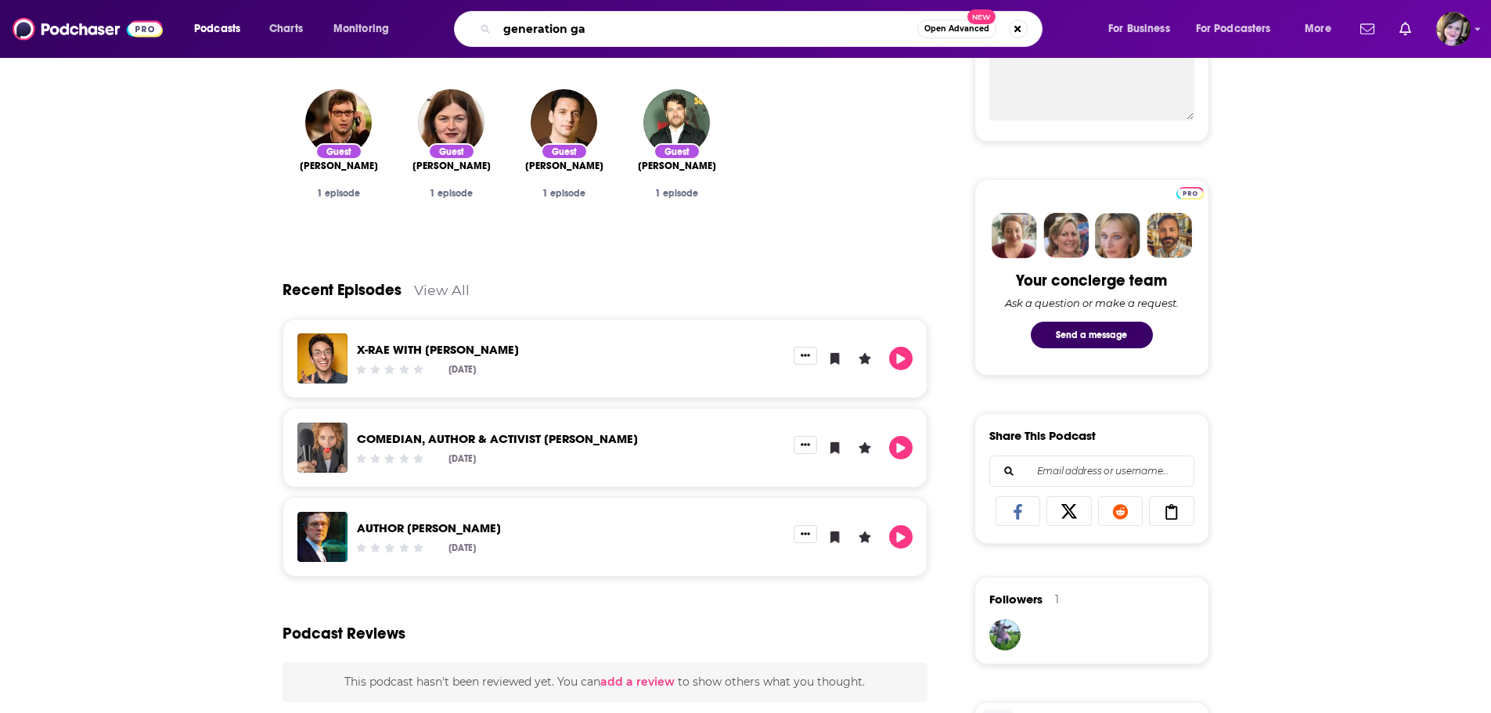
type input "generation gap"
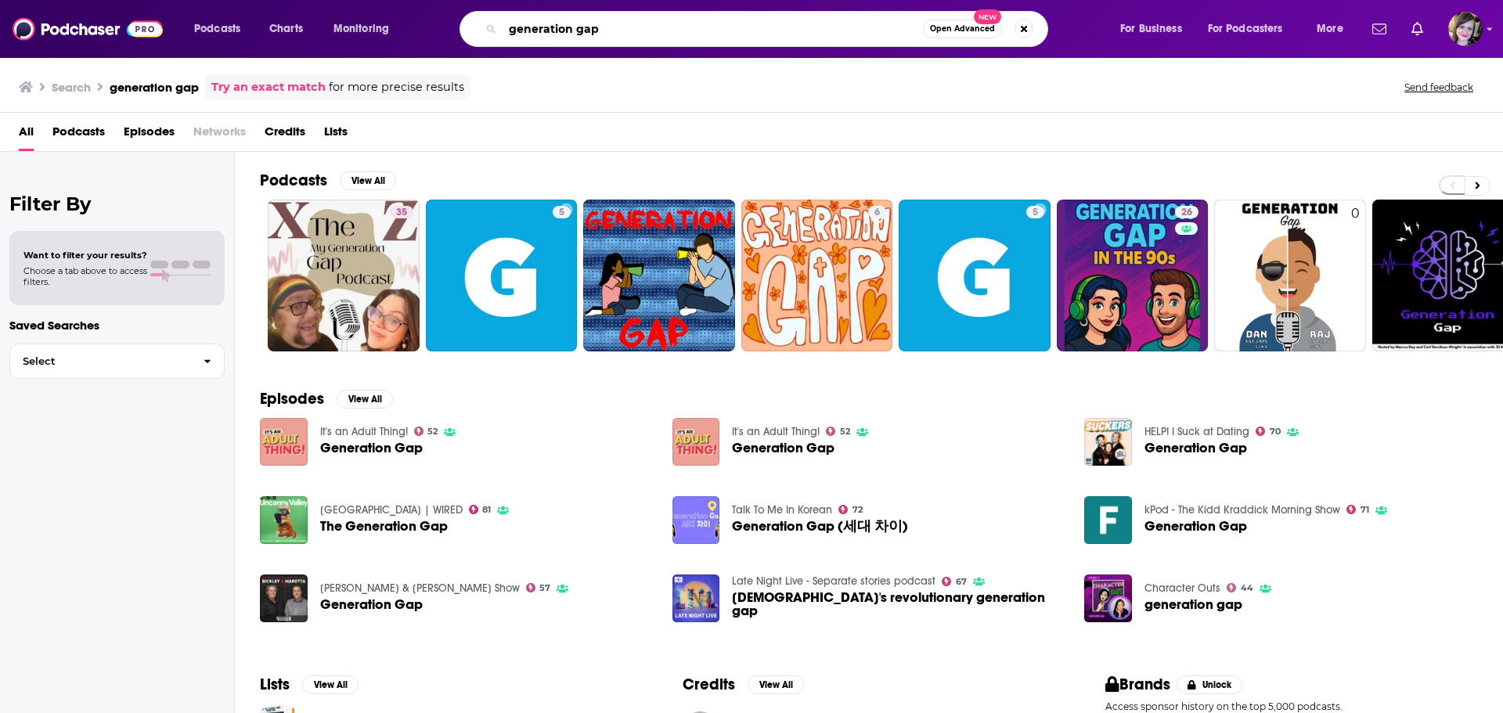
click at [637, 23] on input "generation gap" at bounding box center [713, 28] width 420 height 25
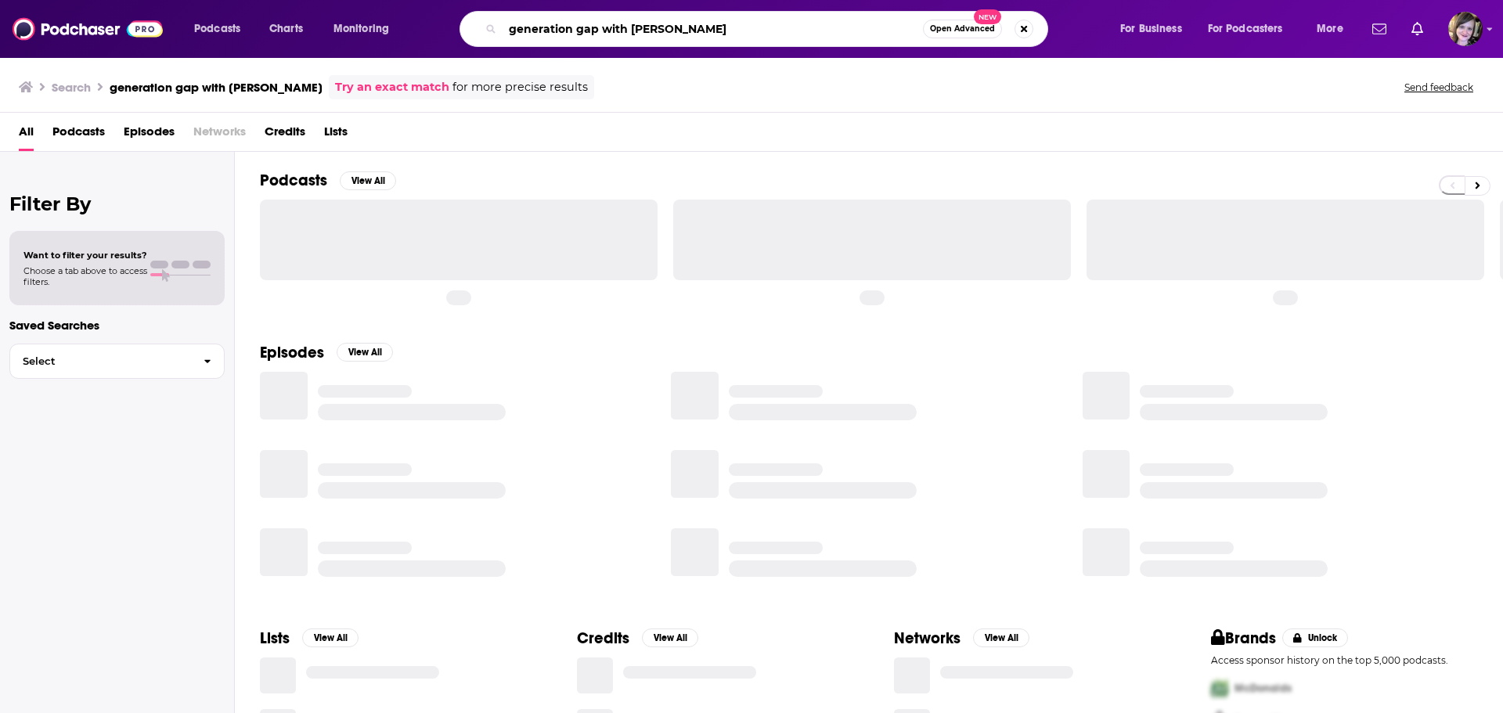
drag, startPoint x: 729, startPoint y: 35, endPoint x: 436, endPoint y: 14, distance: 293.5
click at [436, 14] on div "generation gap with [PERSON_NAME] Open Advanced New" at bounding box center [768, 29] width 669 height 36
type input "working classholes"
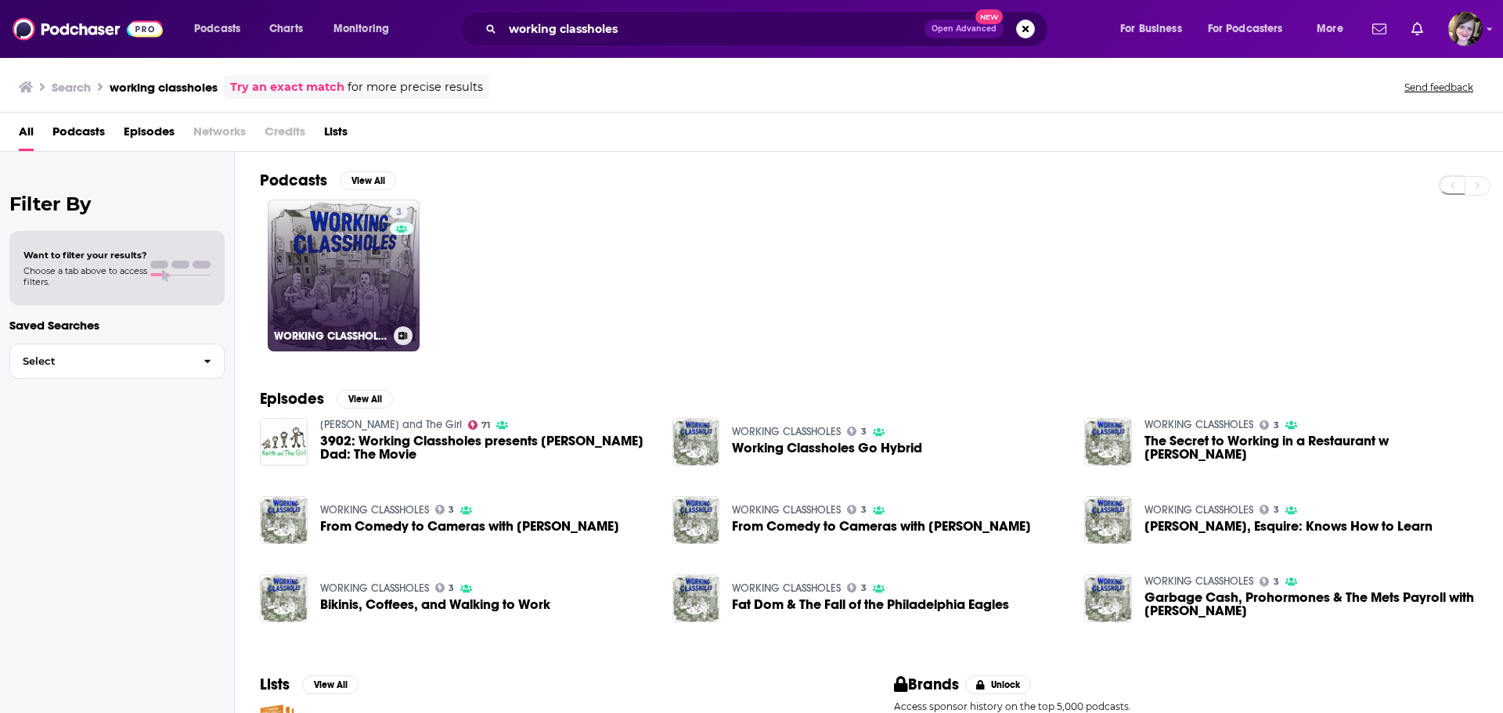
click at [321, 272] on link "3 WORKING CLASSHOLES" at bounding box center [344, 276] width 152 height 152
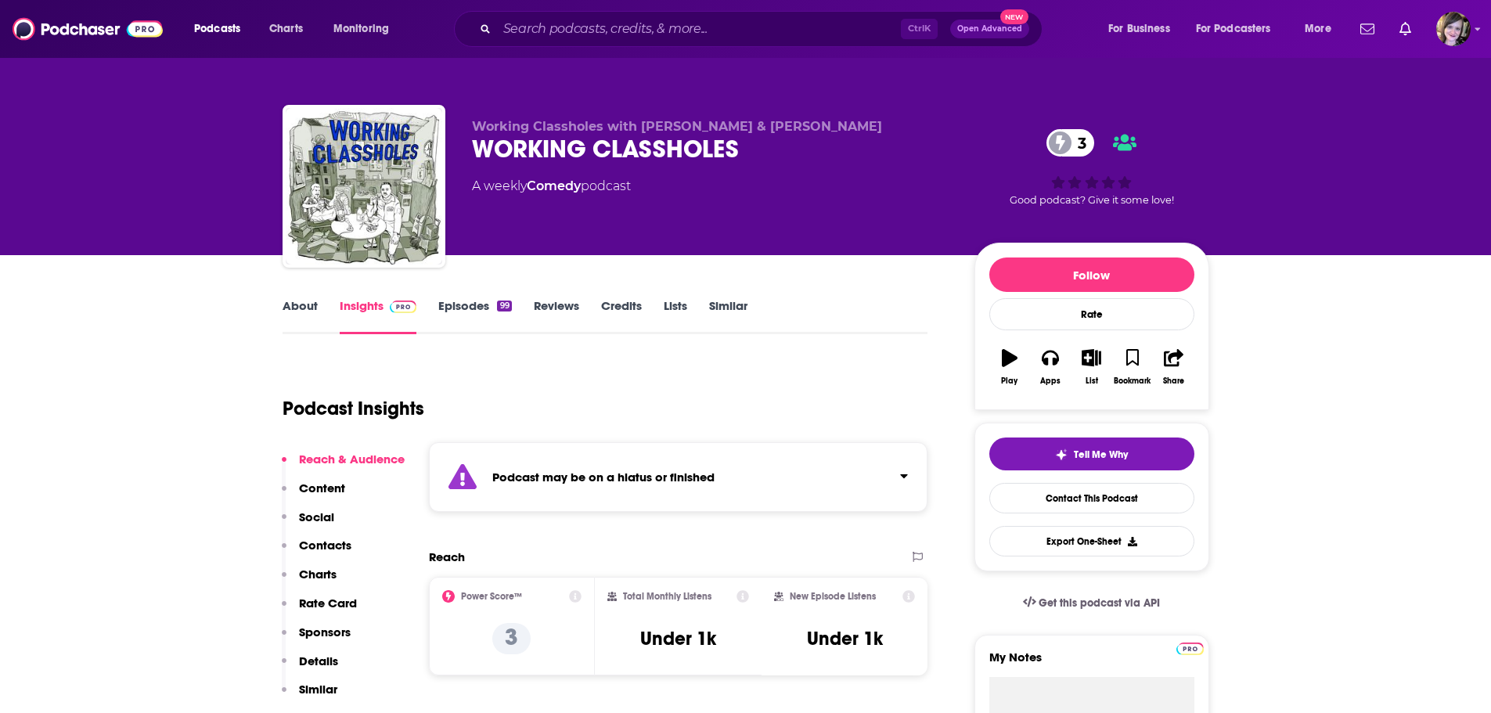
click at [303, 319] on link "About" at bounding box center [300, 316] width 35 height 36
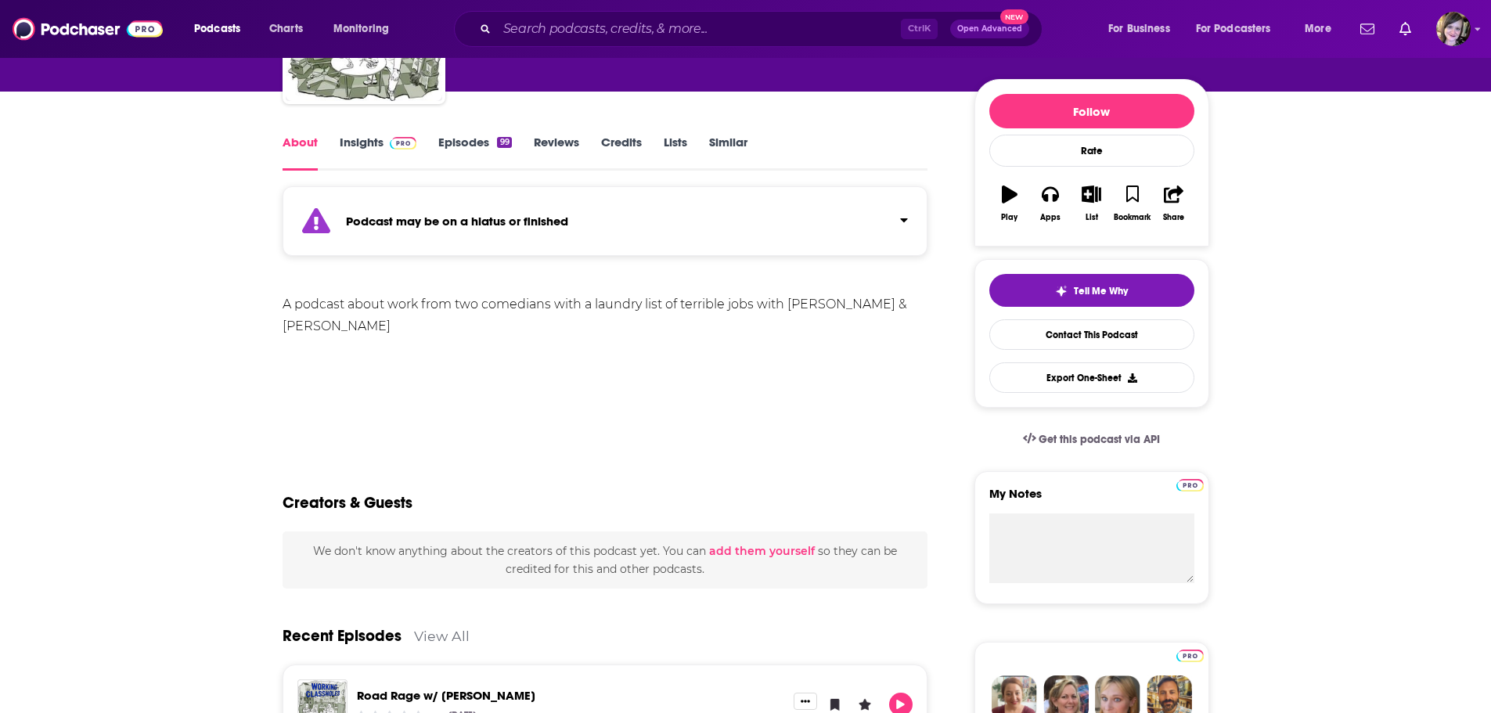
scroll to position [391, 0]
